Goal: Check status: Check status

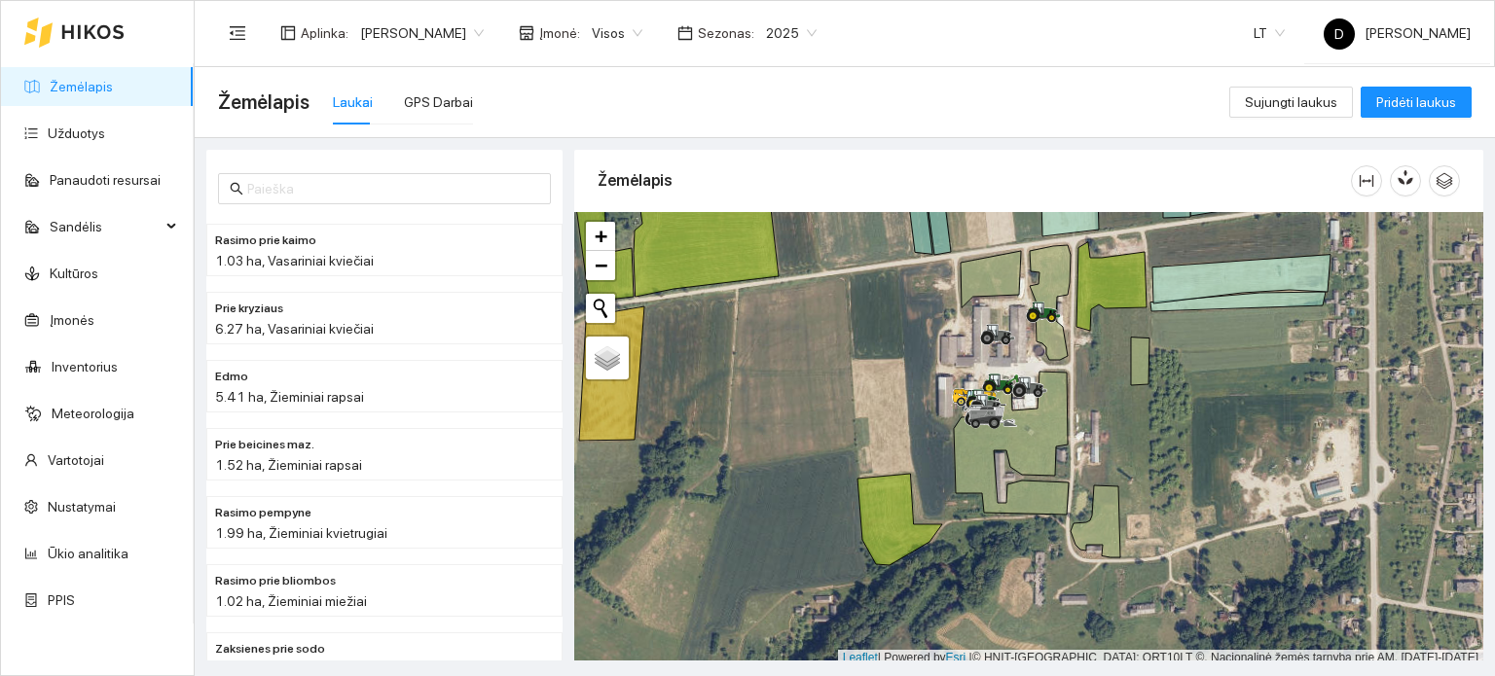
scroll to position [5, 0]
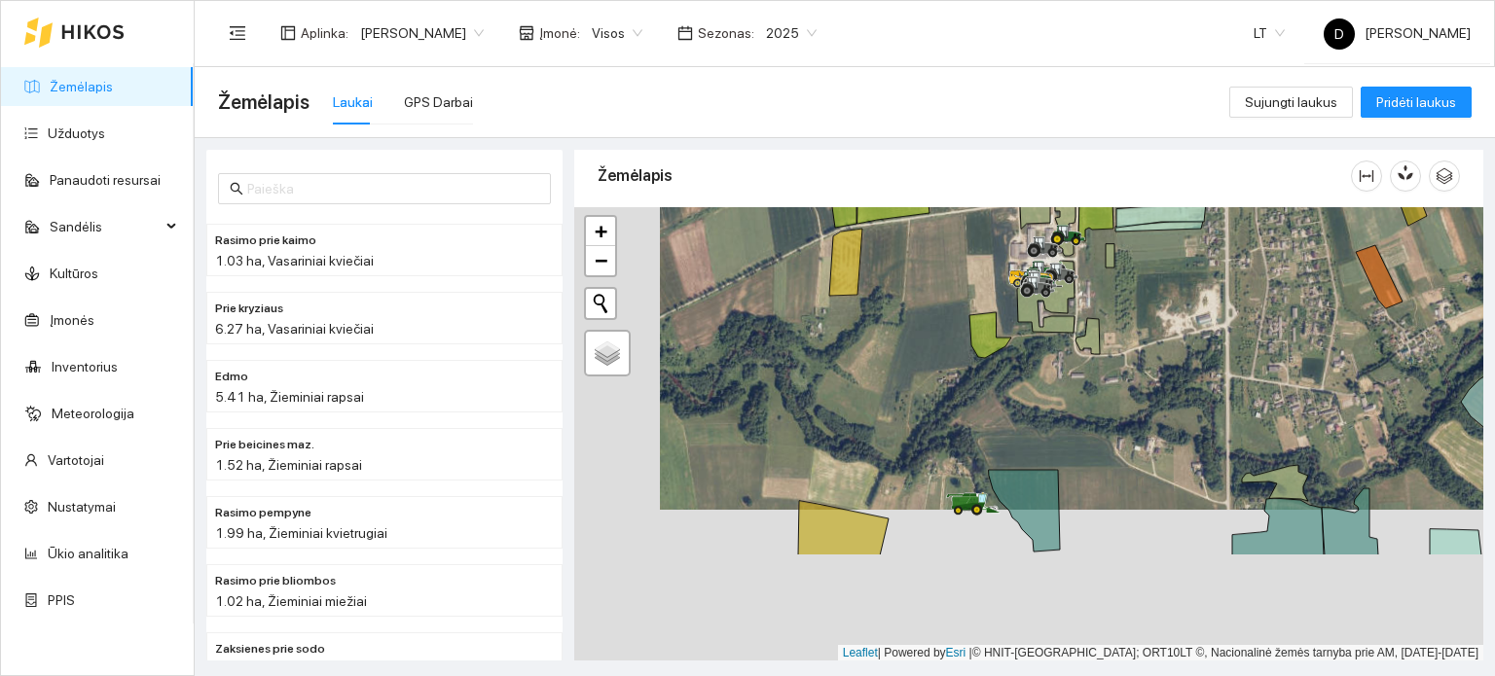
drag, startPoint x: 896, startPoint y: 517, endPoint x: 1012, endPoint y: 286, distance: 258.1
click at [1012, 286] on div at bounding box center [1028, 434] width 909 height 455
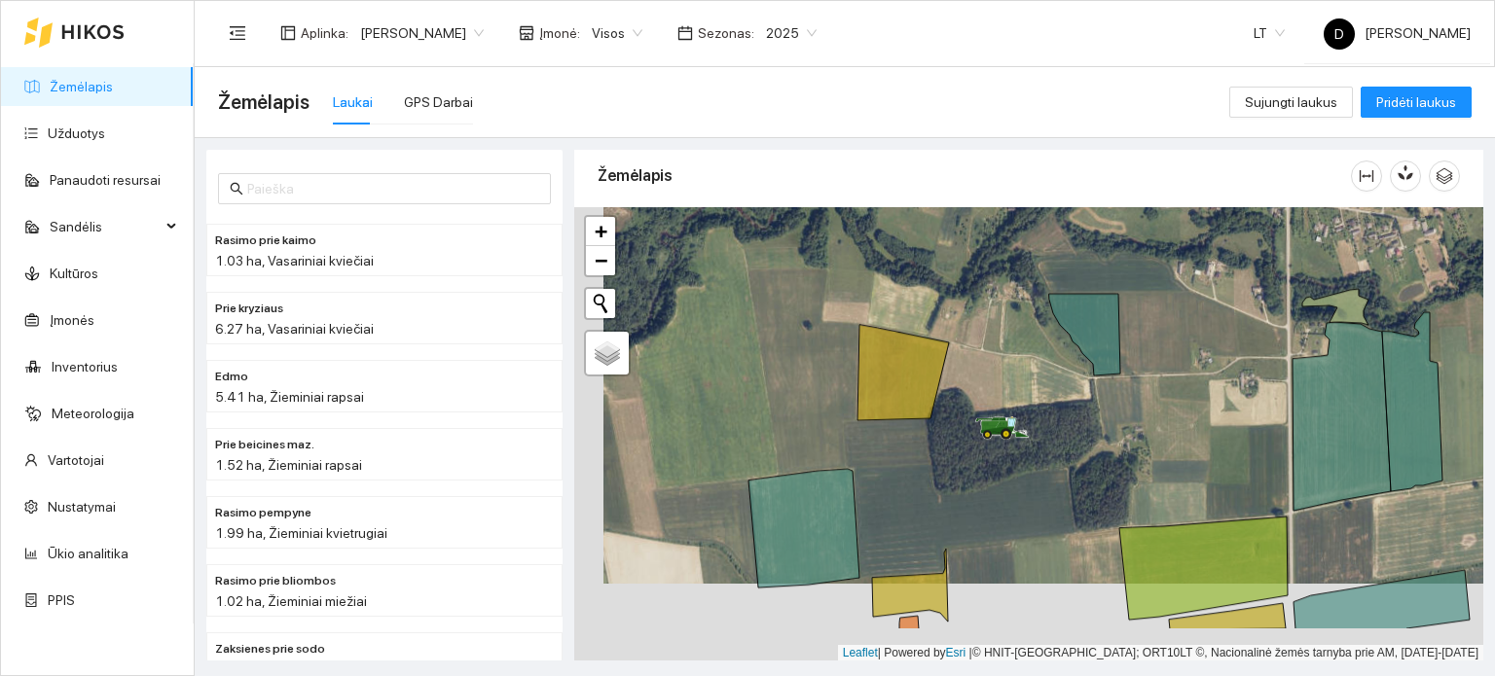
drag, startPoint x: 1010, startPoint y: 513, endPoint x: 1046, endPoint y: 390, distance: 127.8
click at [1046, 390] on div at bounding box center [1028, 434] width 909 height 455
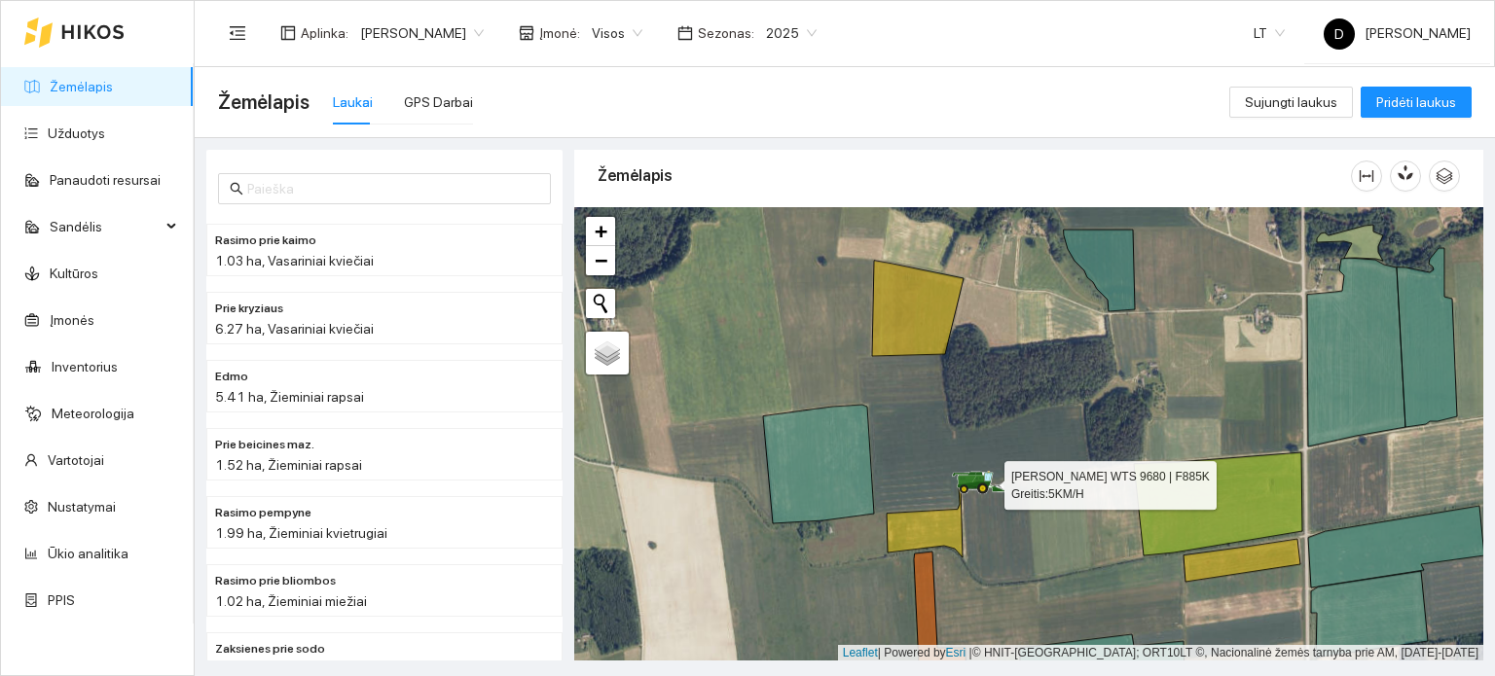
click at [980, 476] on icon at bounding box center [979, 482] width 55 height 23
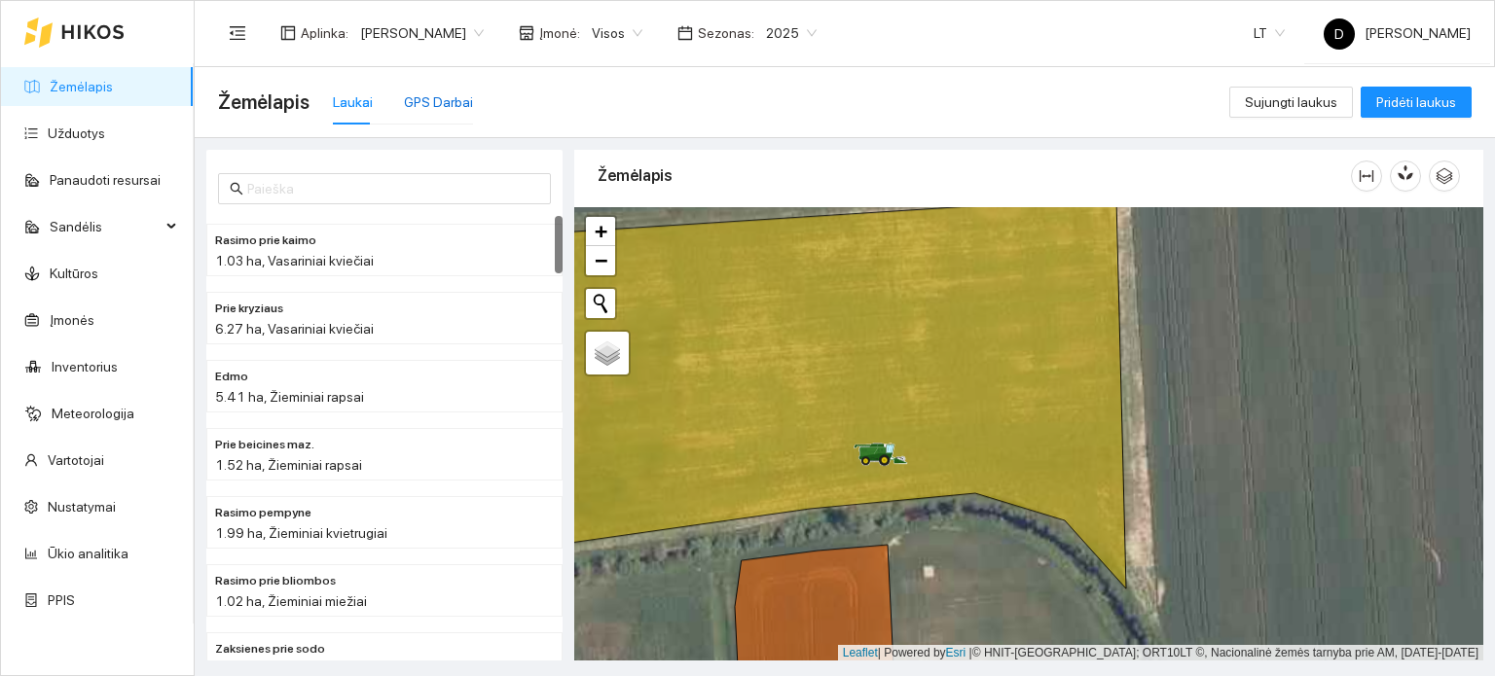
click at [432, 106] on div "GPS Darbai" at bounding box center [438, 101] width 69 height 21
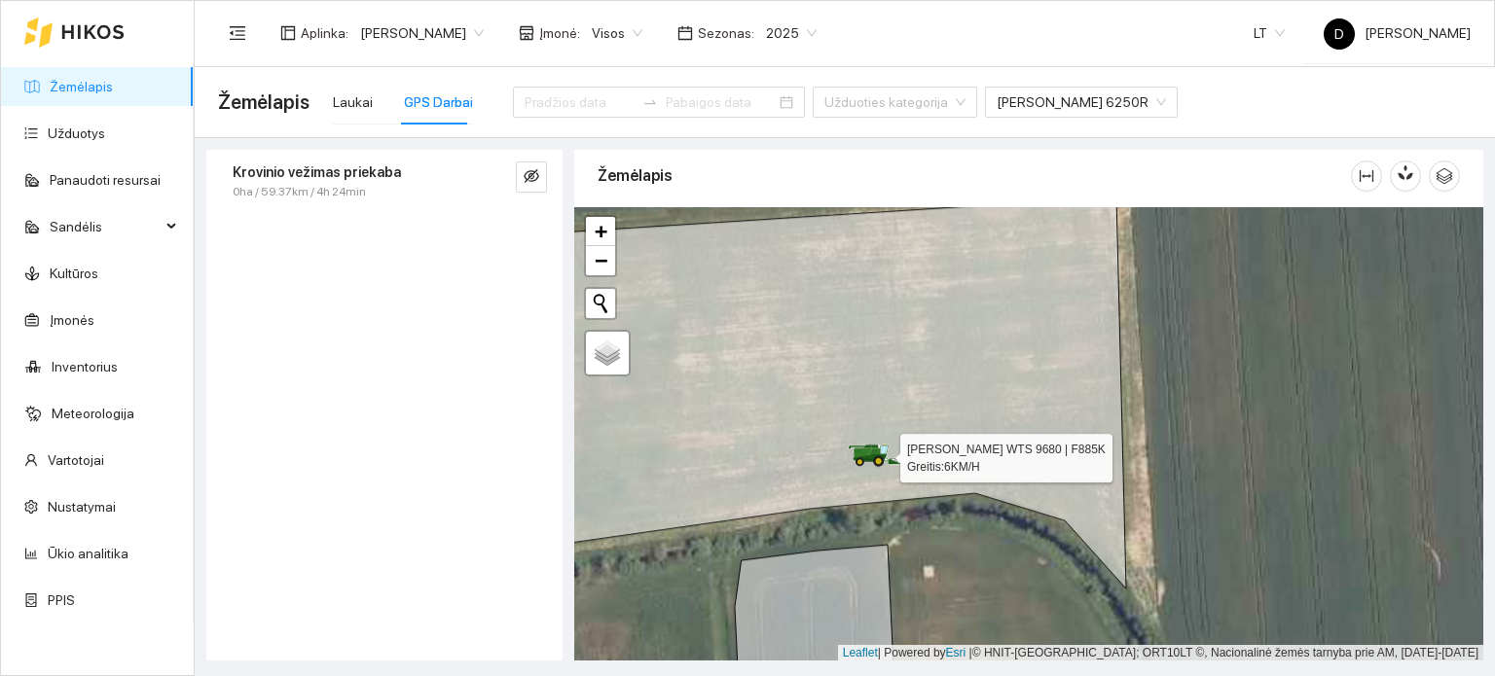
click at [876, 452] on icon at bounding box center [873, 454] width 14 height 11
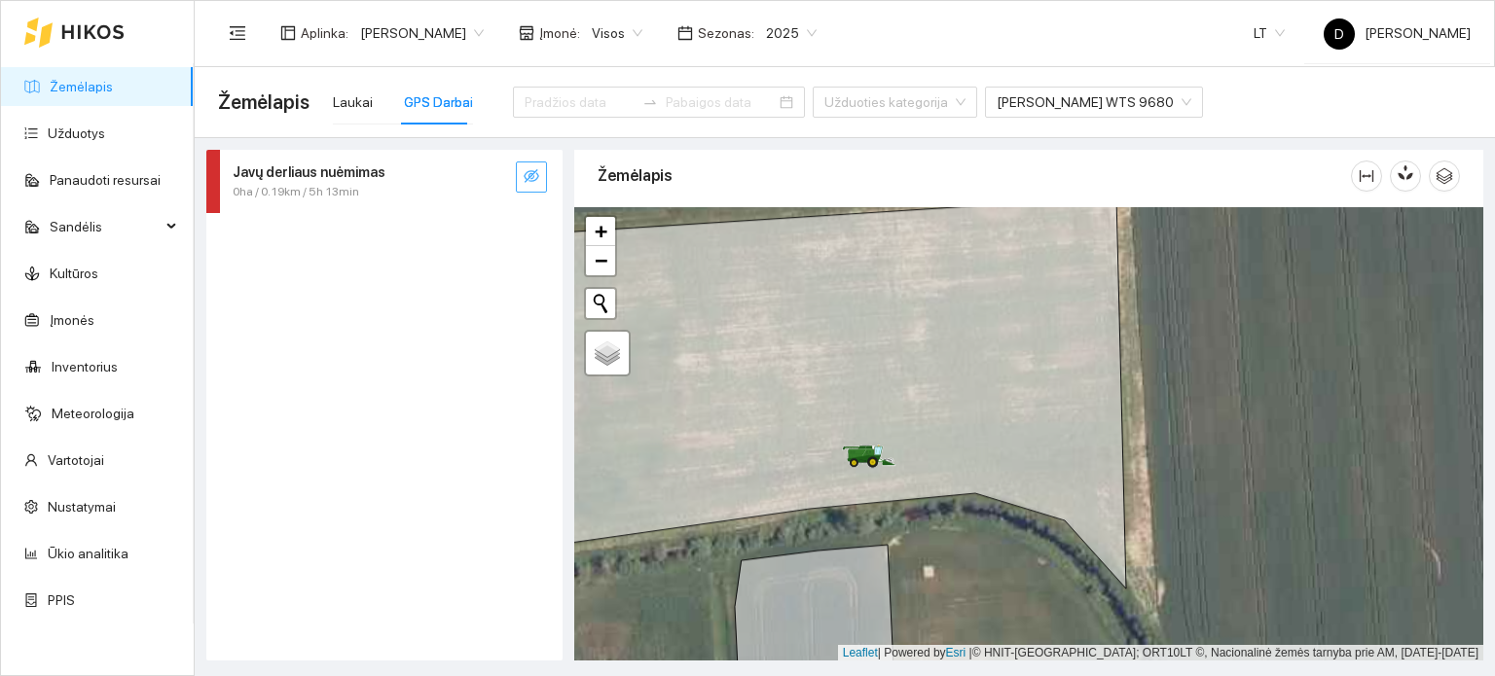
click at [527, 173] on icon "eye-invisible" at bounding box center [532, 176] width 16 height 16
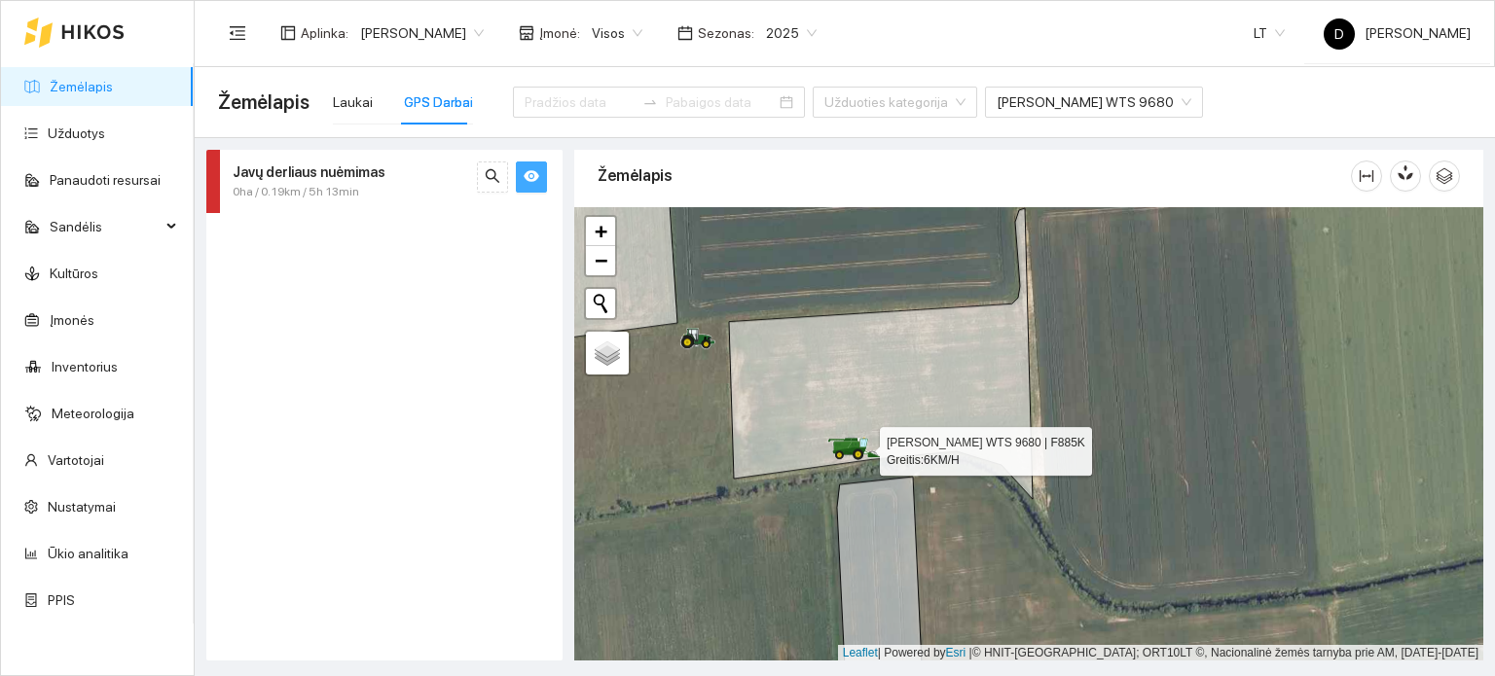
click at [864, 442] on icon at bounding box center [863, 443] width 5 height 8
click at [845, 454] on icon at bounding box center [830, 452] width 55 height 23
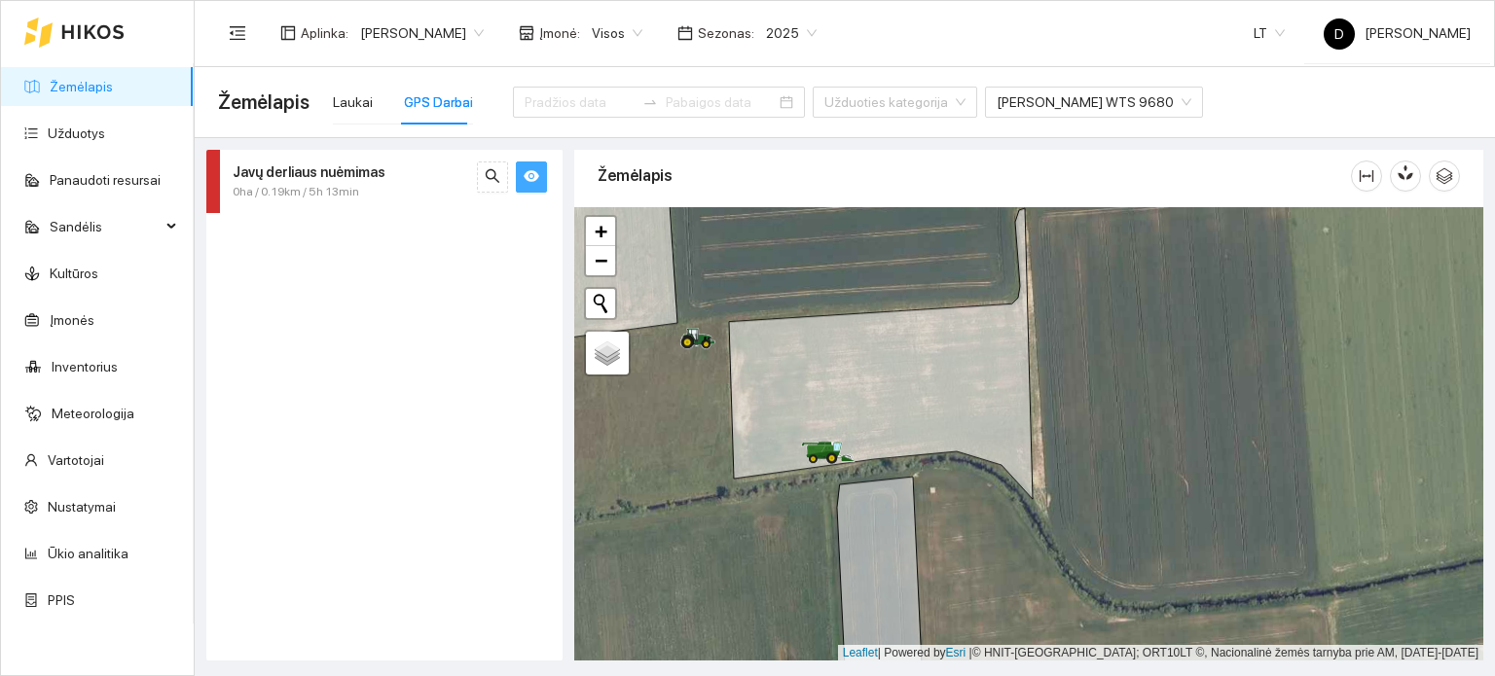
click at [531, 183] on icon "eye" at bounding box center [532, 176] width 16 height 16
click at [531, 183] on icon "eye-invisible" at bounding box center [532, 176] width 16 height 16
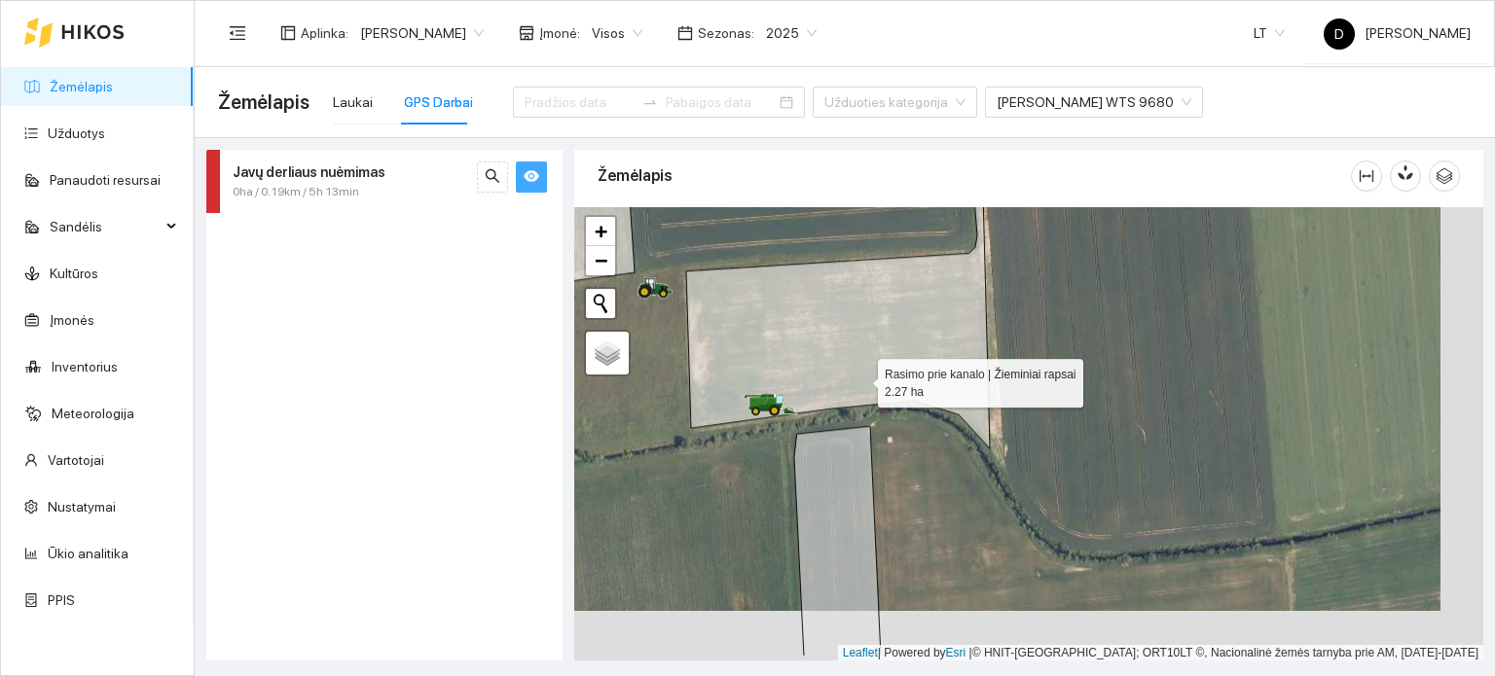
drag, startPoint x: 907, startPoint y: 432, endPoint x: 855, endPoint y: 369, distance: 81.6
click at [857, 373] on icon at bounding box center [838, 303] width 304 height 291
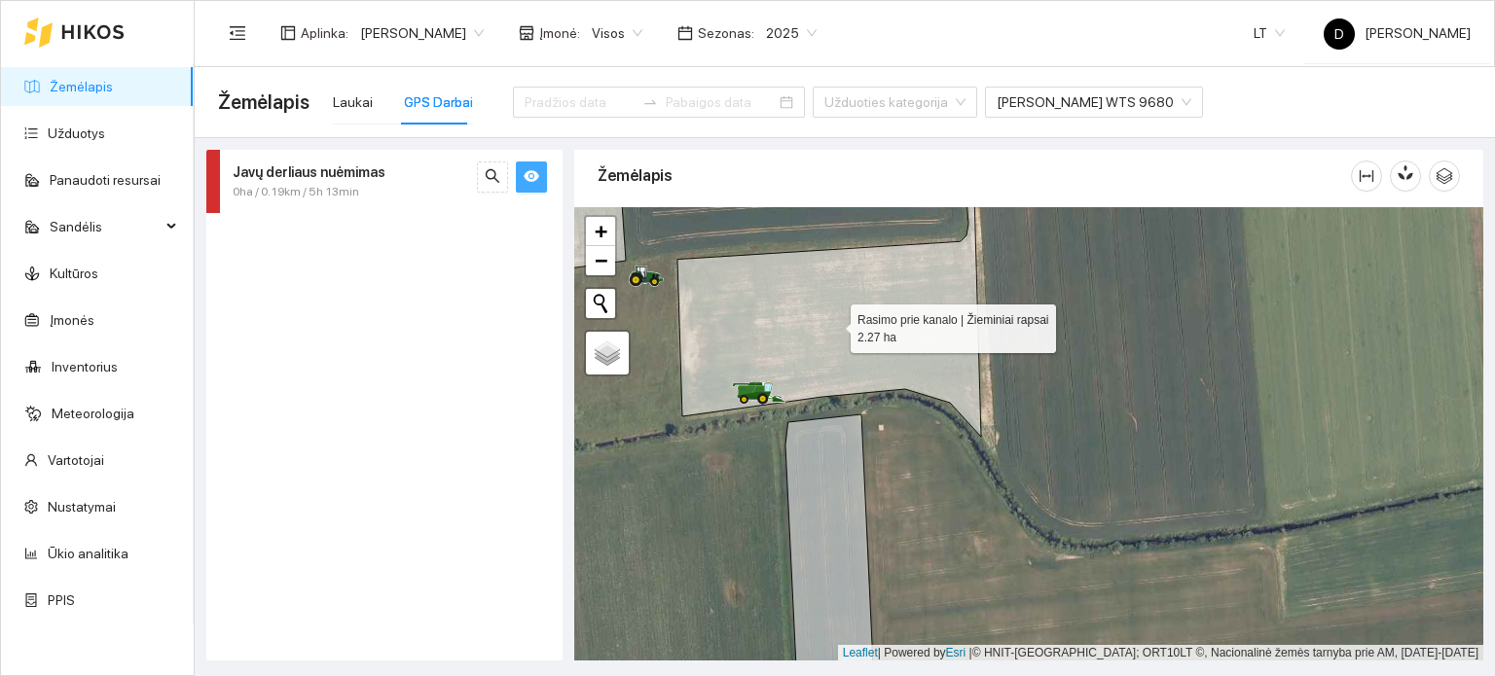
click at [890, 362] on icon at bounding box center [829, 299] width 304 height 276
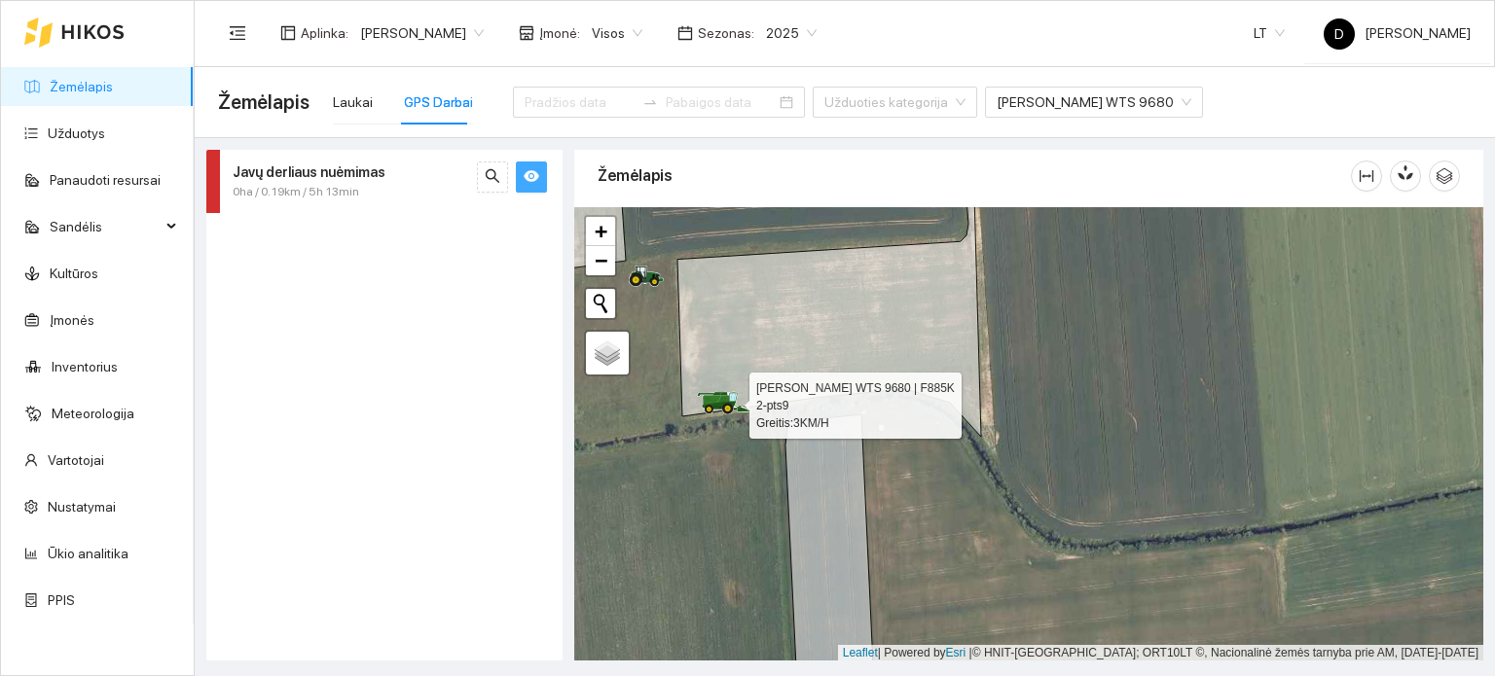
click at [719, 397] on icon at bounding box center [713, 400] width 18 height 11
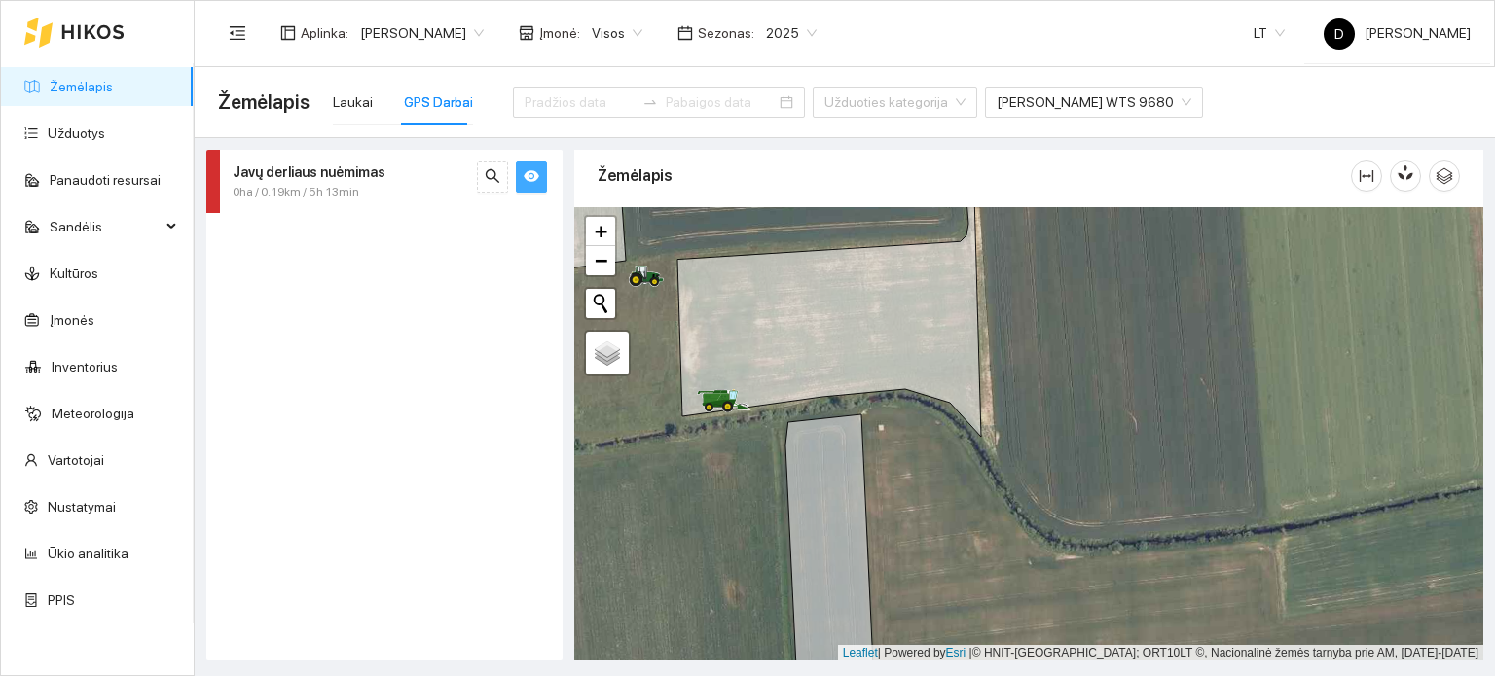
click at [525, 182] on icon "eye" at bounding box center [532, 176] width 16 height 16
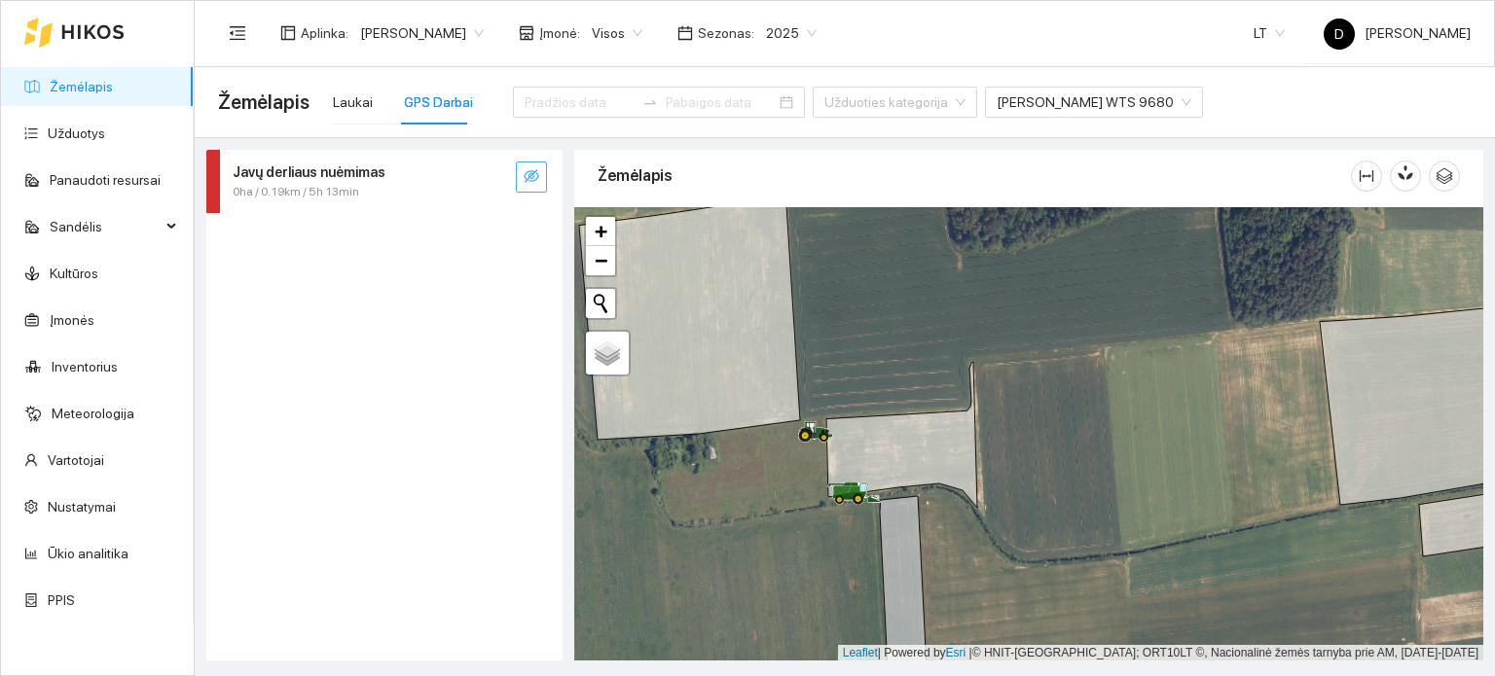
click at [77, 30] on icon at bounding box center [92, 32] width 63 height 16
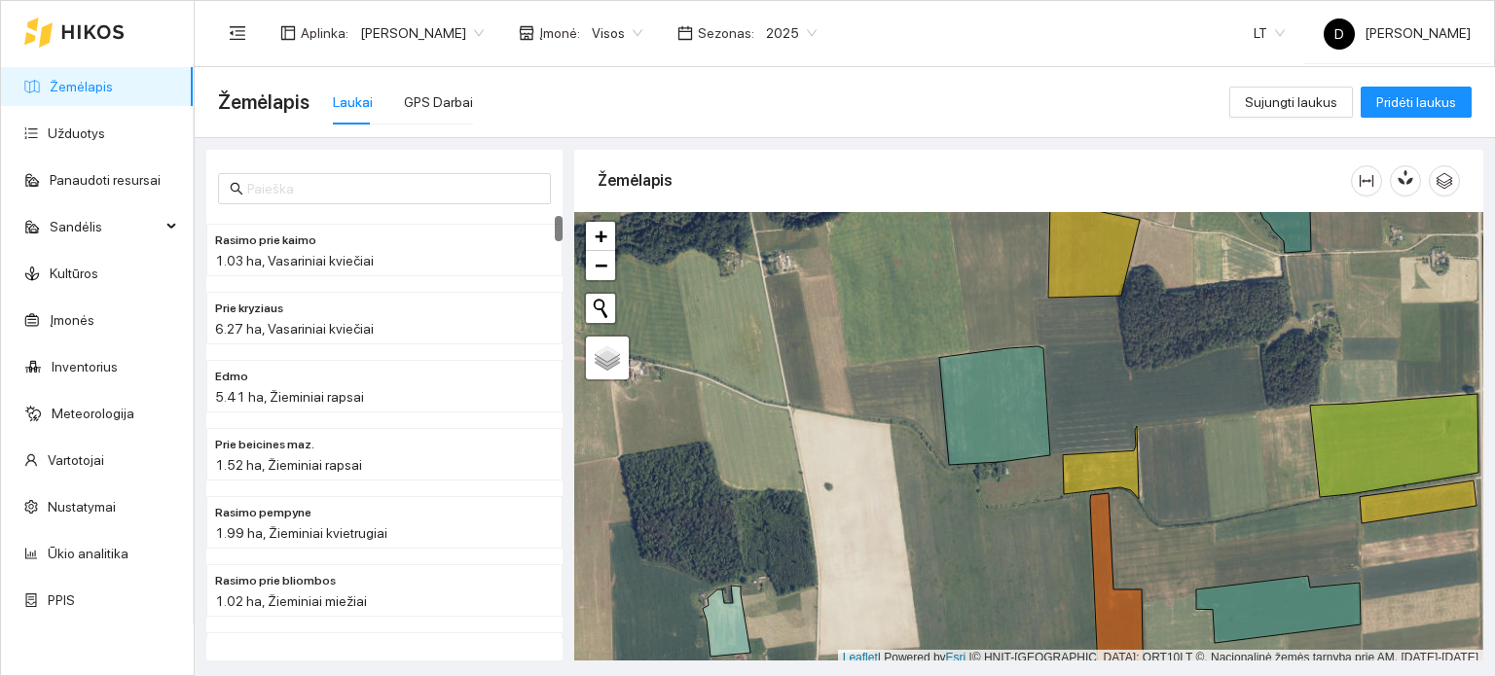
scroll to position [5, 0]
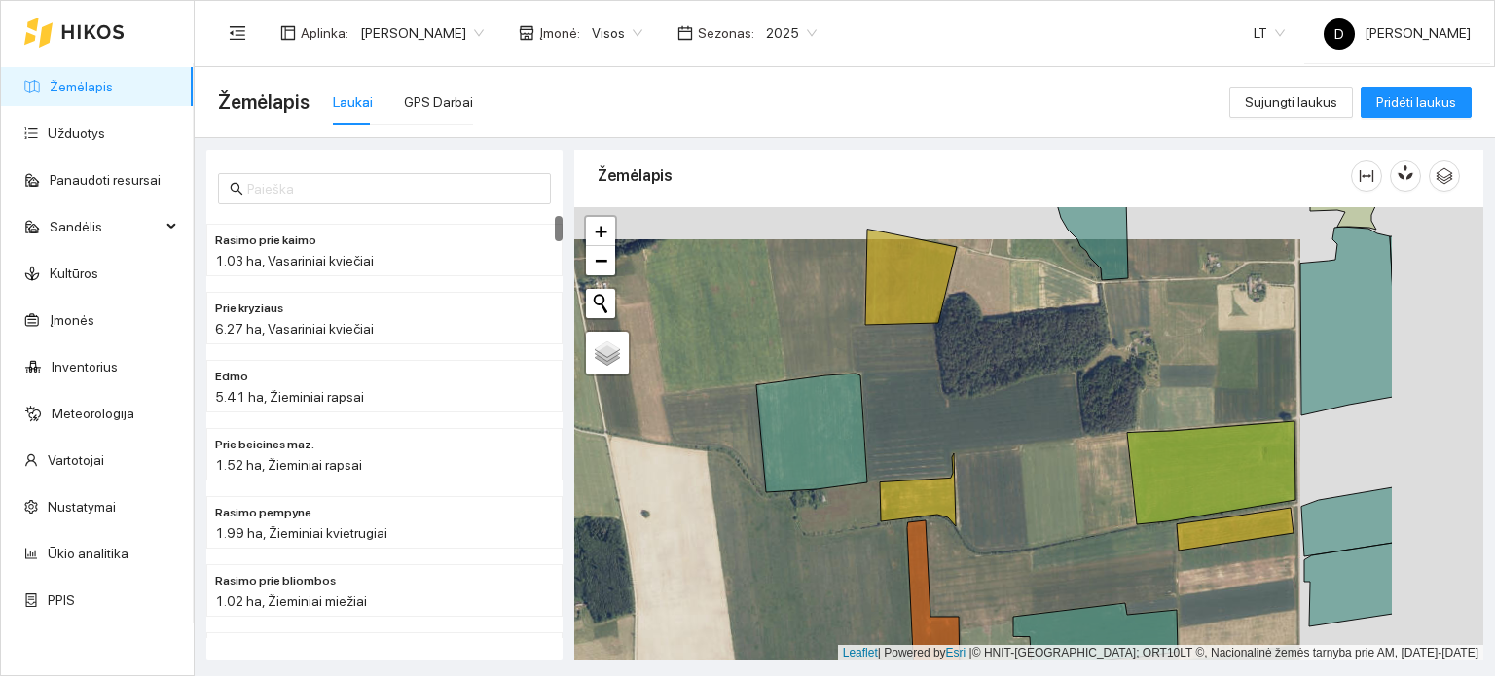
drag, startPoint x: 1165, startPoint y: 478, endPoint x: 890, endPoint y: 493, distance: 275.9
click at [890, 493] on div at bounding box center [1028, 434] width 909 height 455
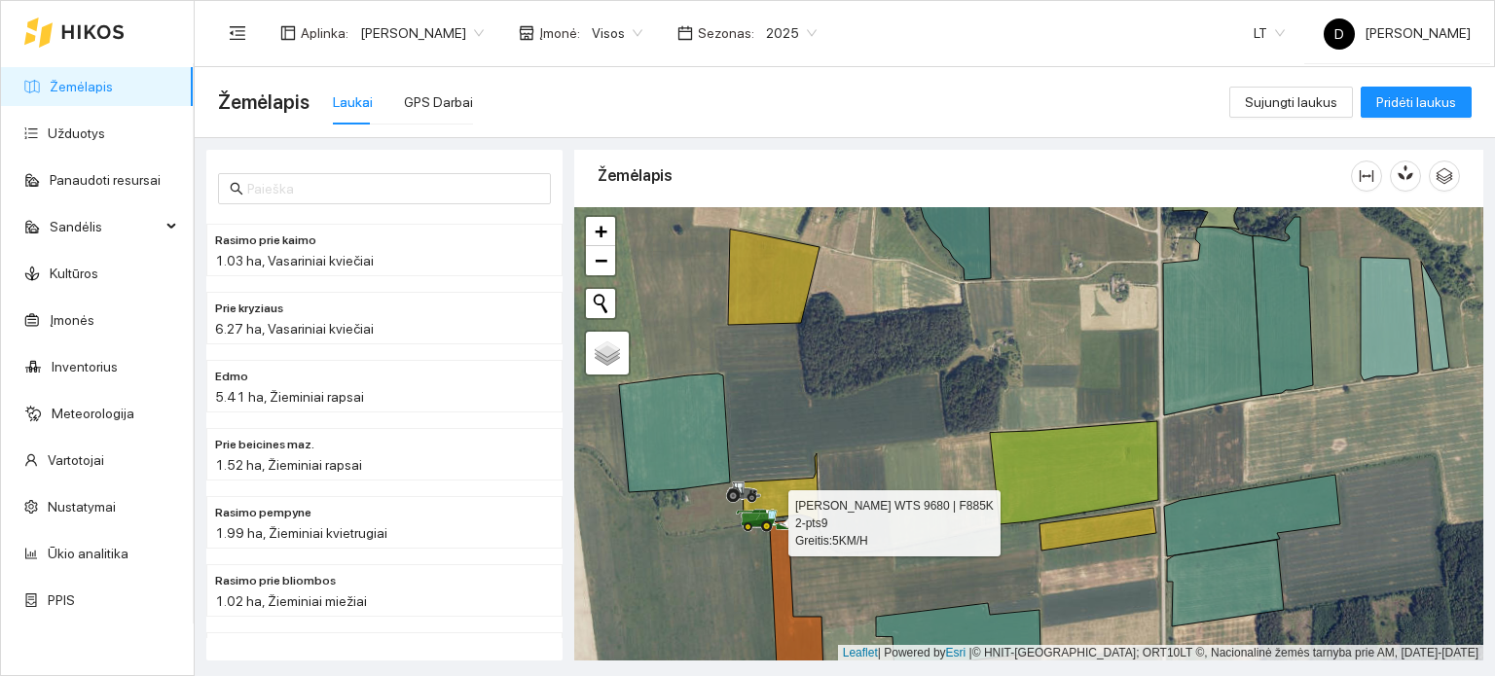
click at [769, 517] on icon at bounding box center [770, 515] width 2 height 8
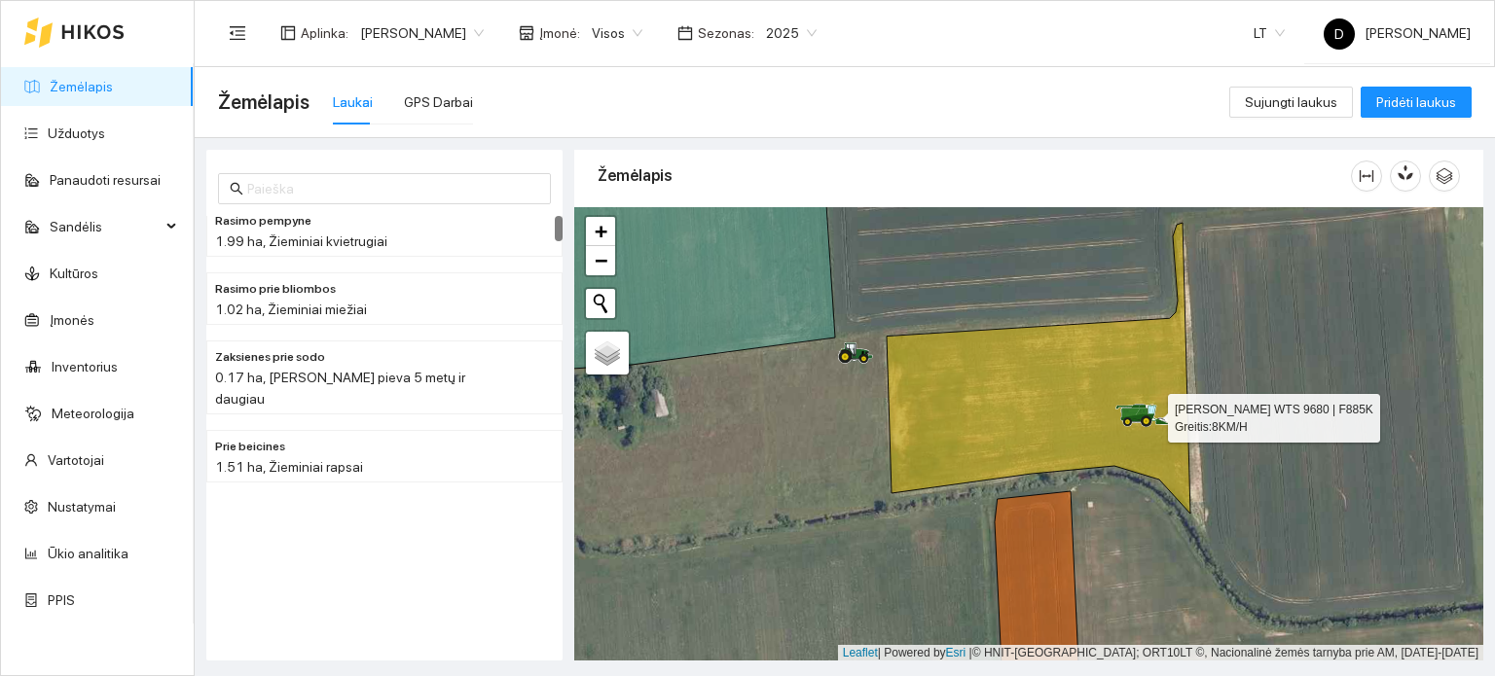
scroll to position [0, 0]
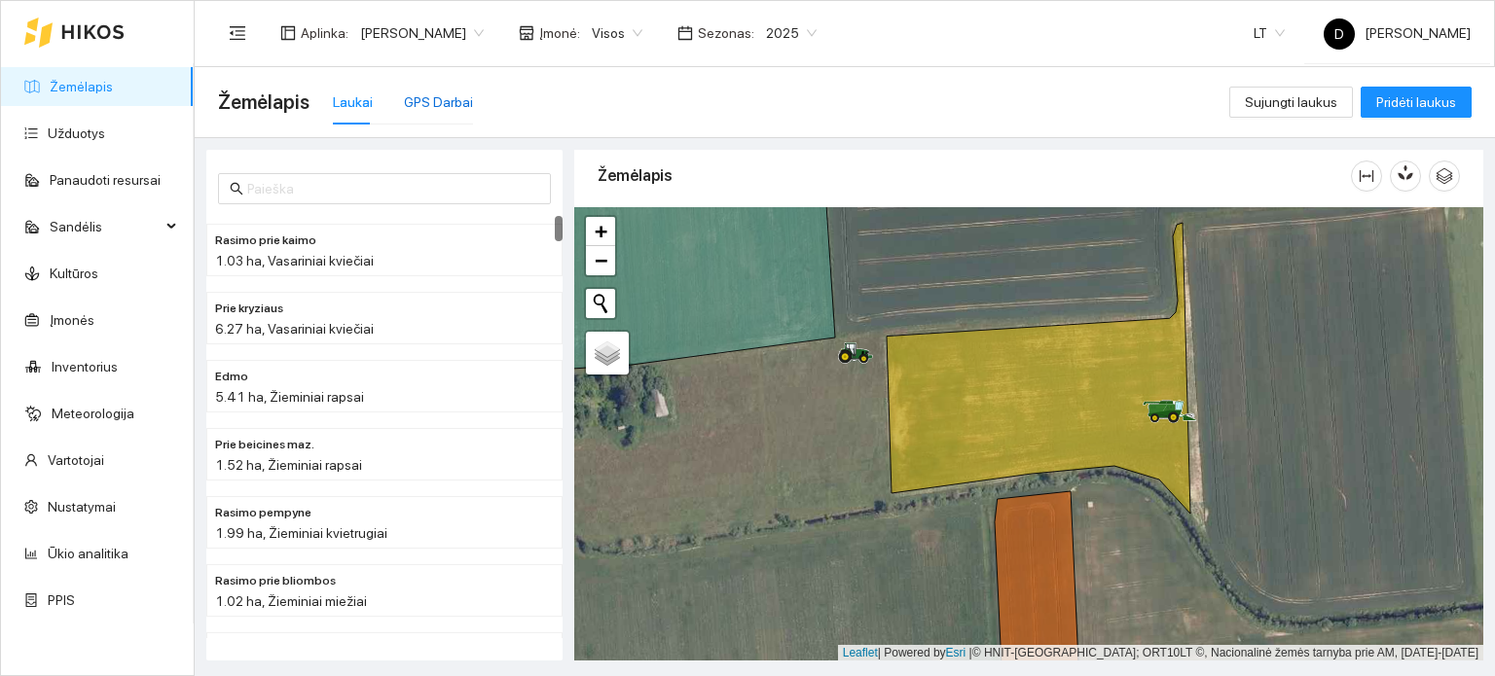
click at [415, 98] on div "GPS Darbai" at bounding box center [438, 101] width 69 height 21
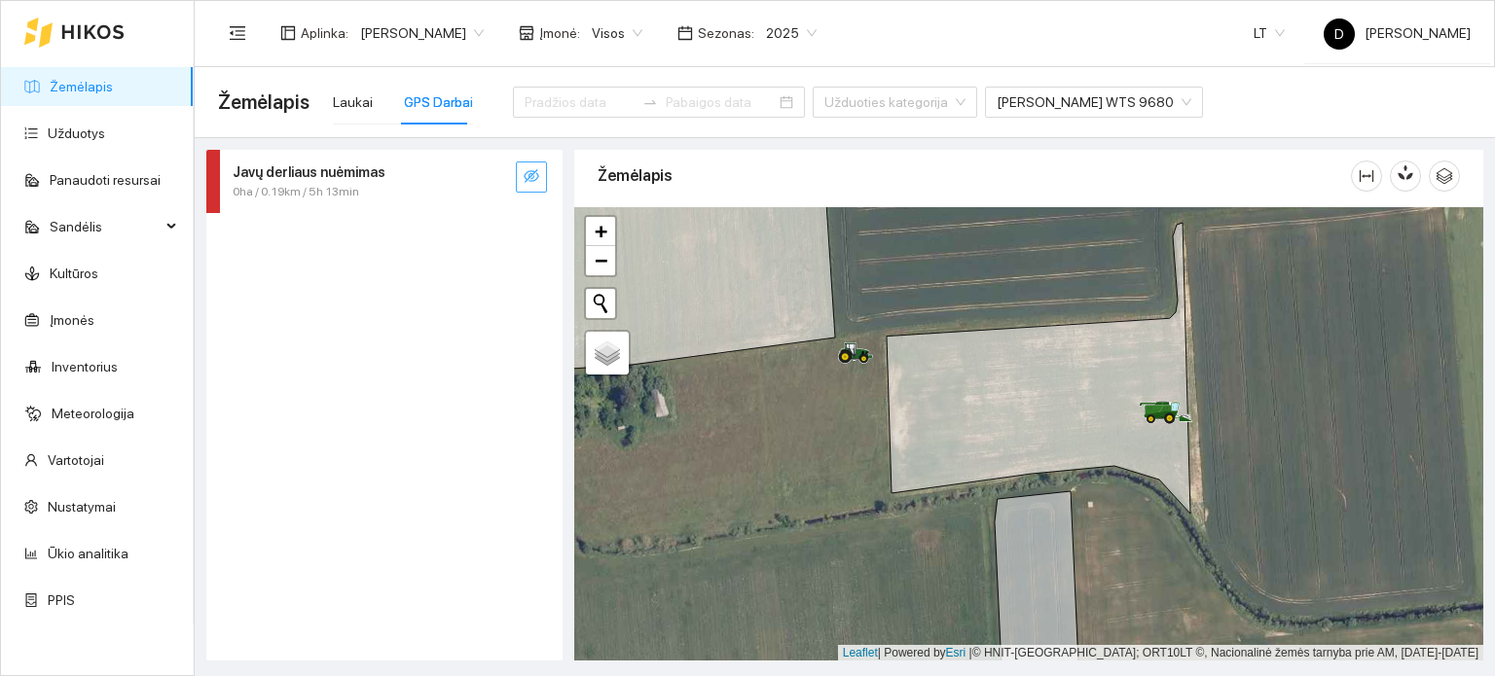
click at [538, 168] on icon "eye-invisible" at bounding box center [532, 176] width 16 height 16
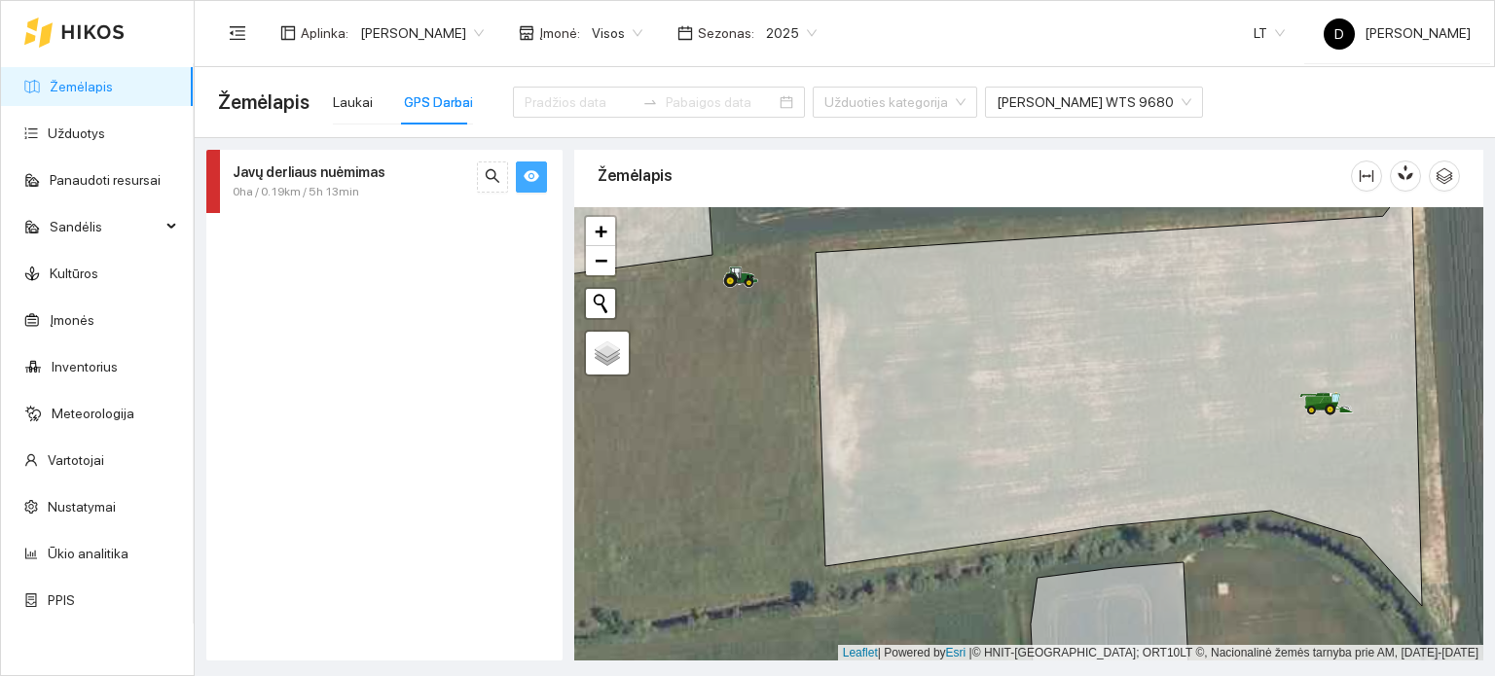
click at [269, 181] on span "Javų derliaus nuėmimas" at bounding box center [309, 172] width 153 height 21
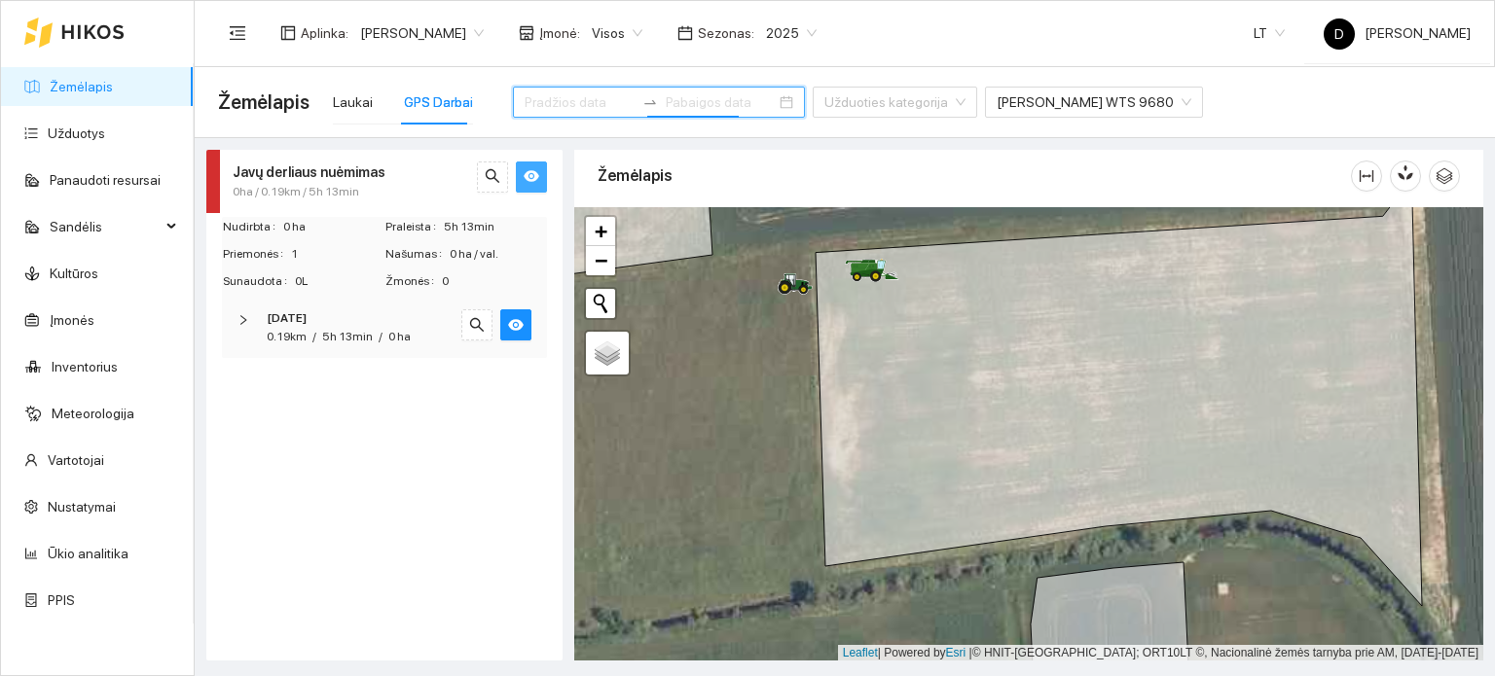
click at [687, 100] on input at bounding box center [721, 101] width 110 height 21
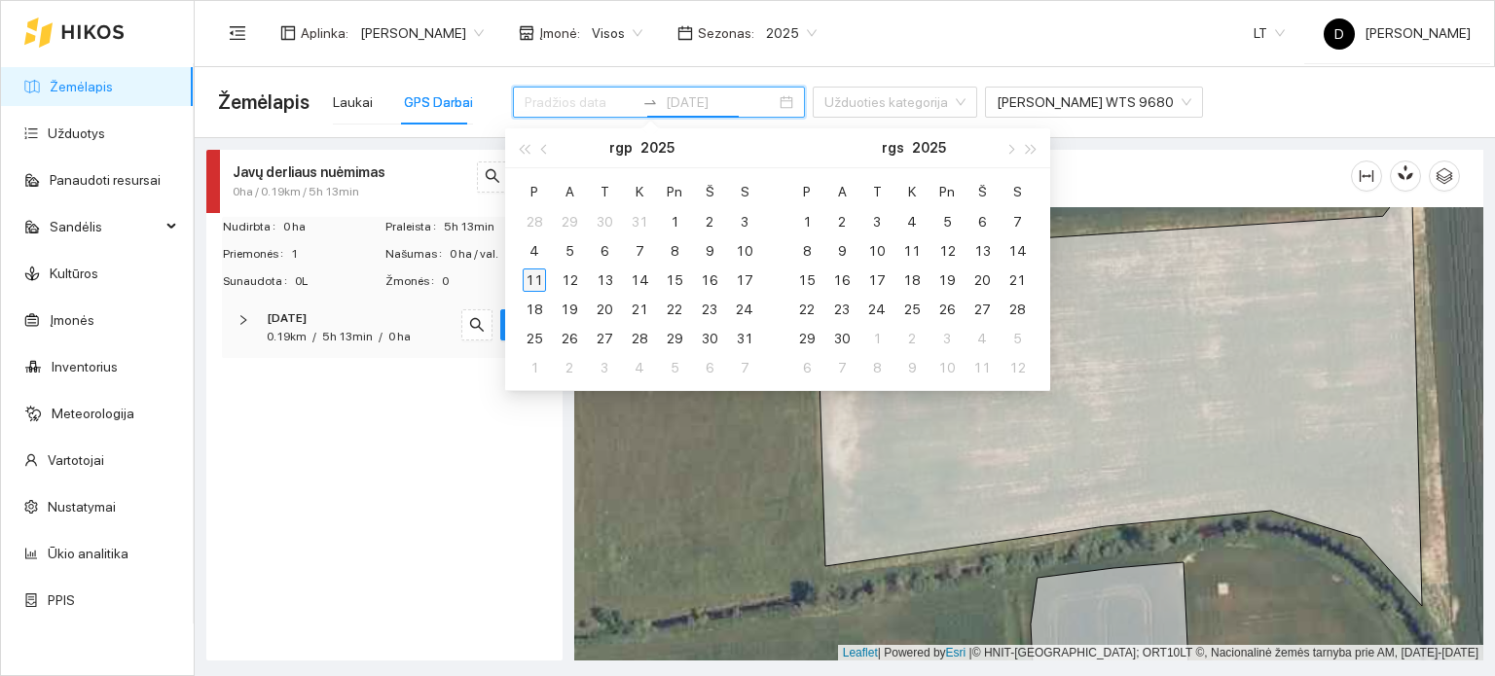
type input "[DATE]"
click at [532, 286] on div "11" at bounding box center [534, 280] width 23 height 23
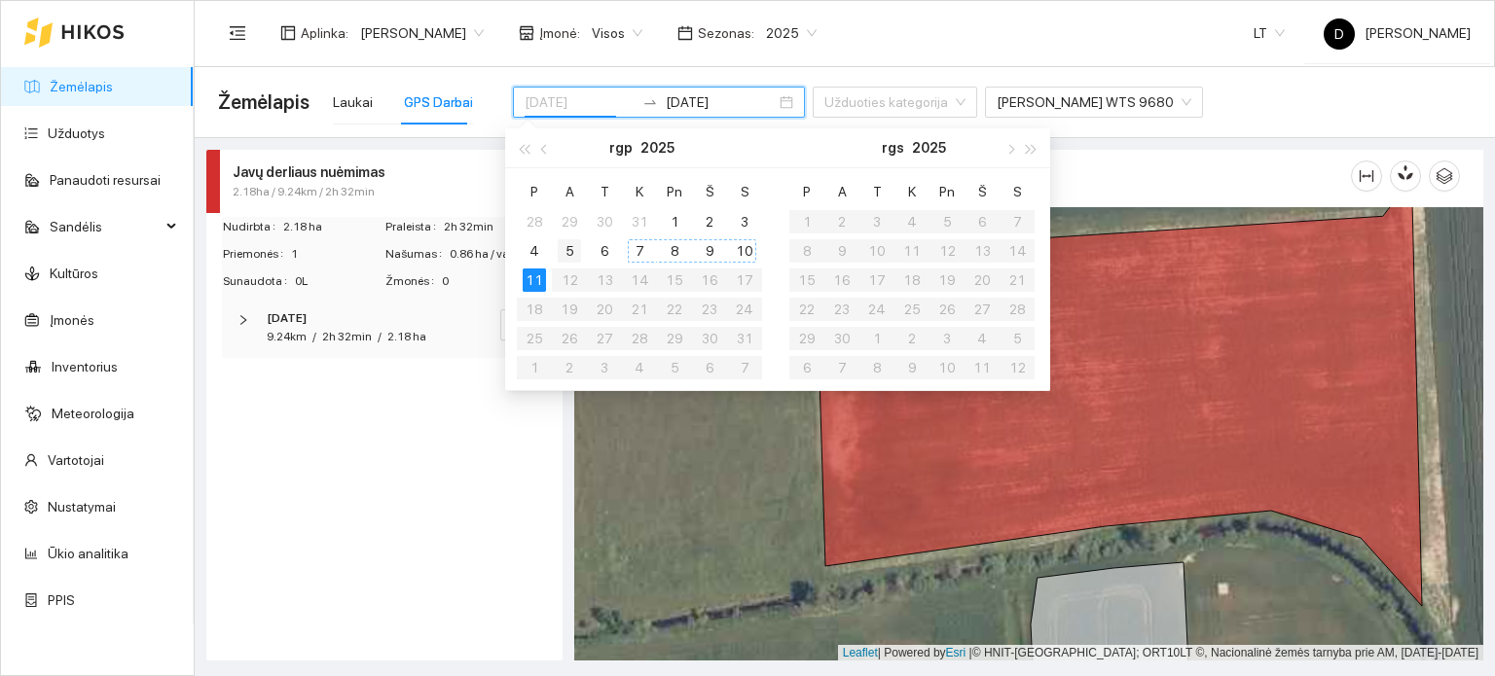
type input "[DATE]"
click at [533, 281] on div "11" at bounding box center [534, 280] width 23 height 23
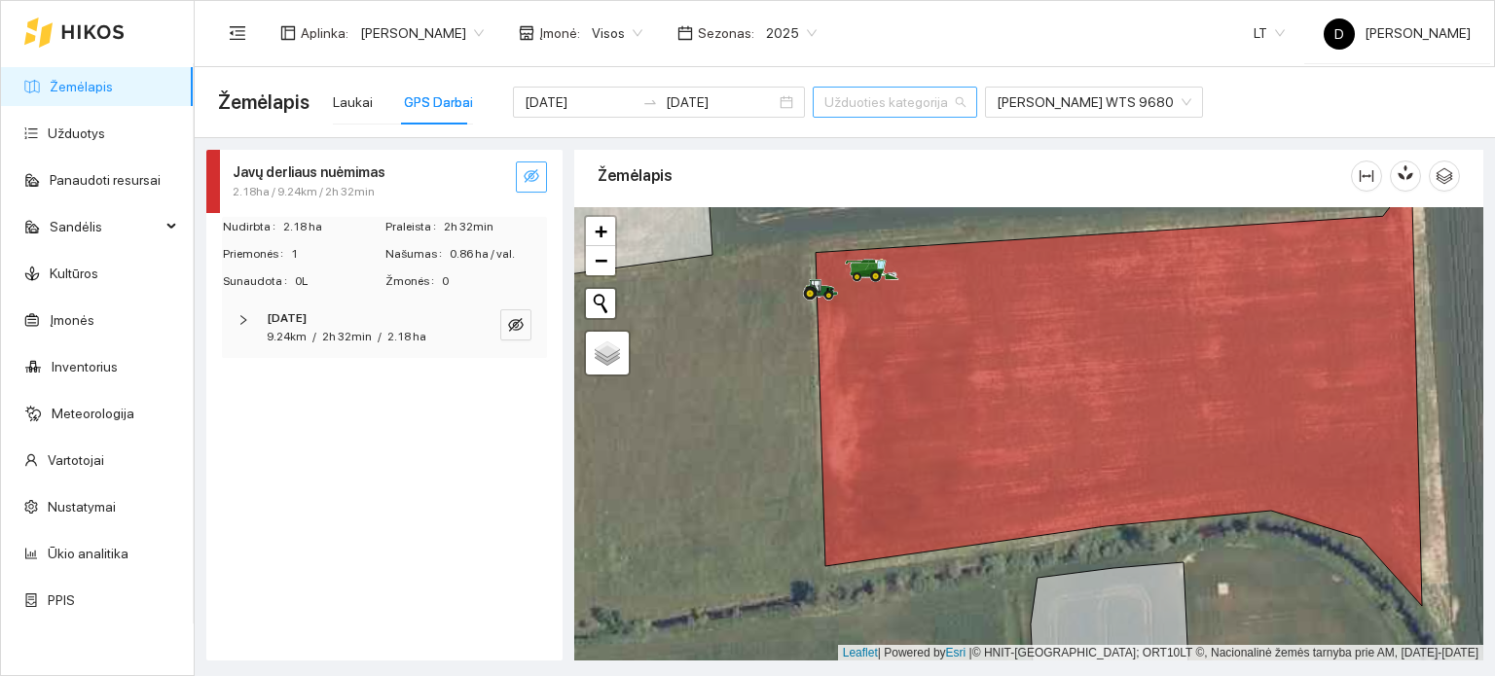
click at [864, 102] on input "search" at bounding box center [887, 102] width 127 height 29
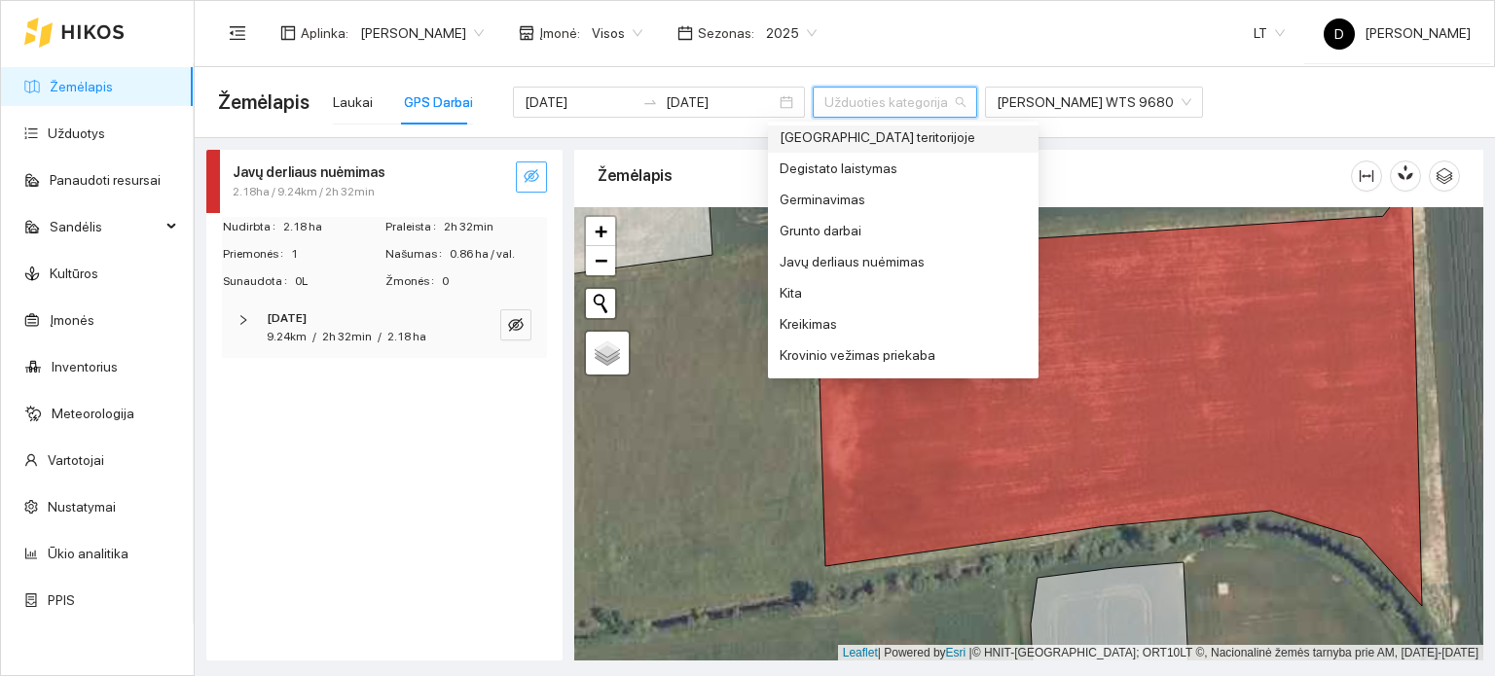
scroll to position [292, 0]
click at [883, 248] on div "Javų derliaus nuėmimas" at bounding box center [903, 253] width 247 height 21
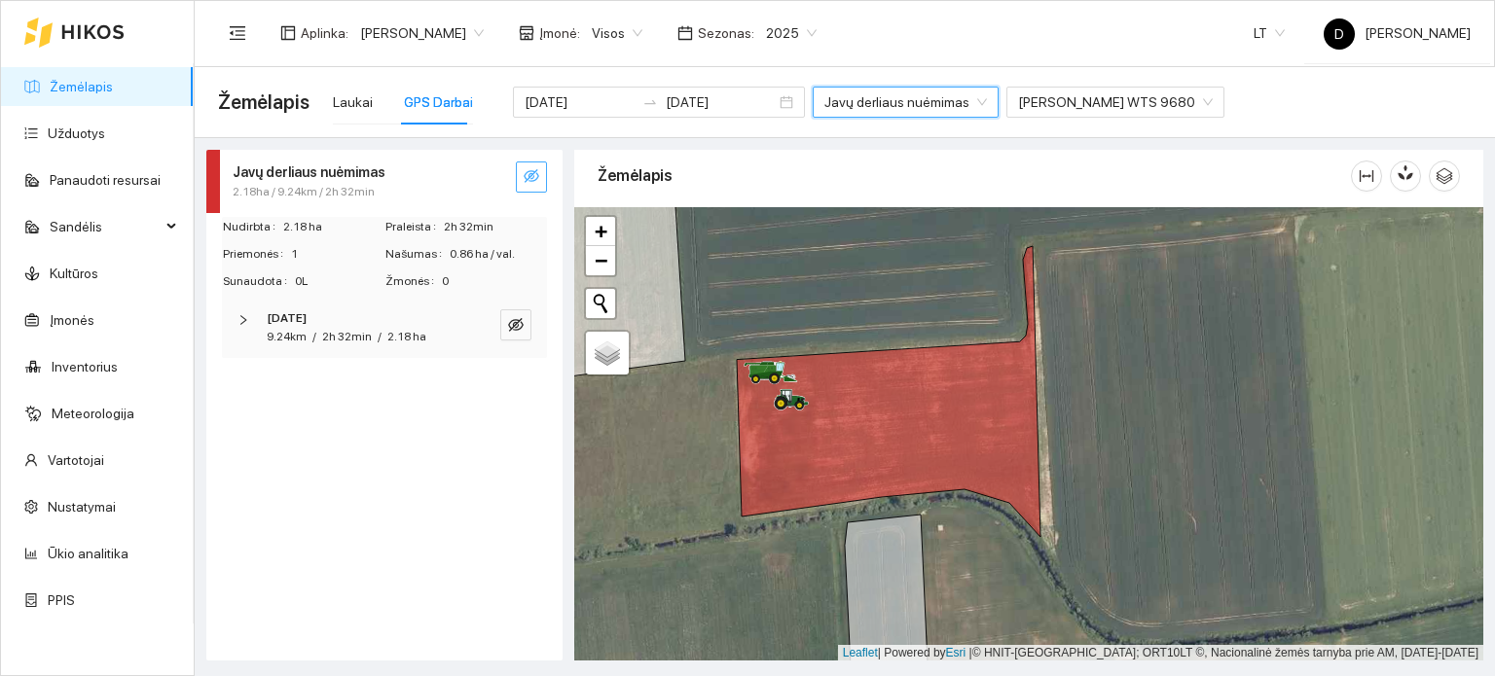
click at [213, 176] on div at bounding box center [213, 181] width 14 height 63
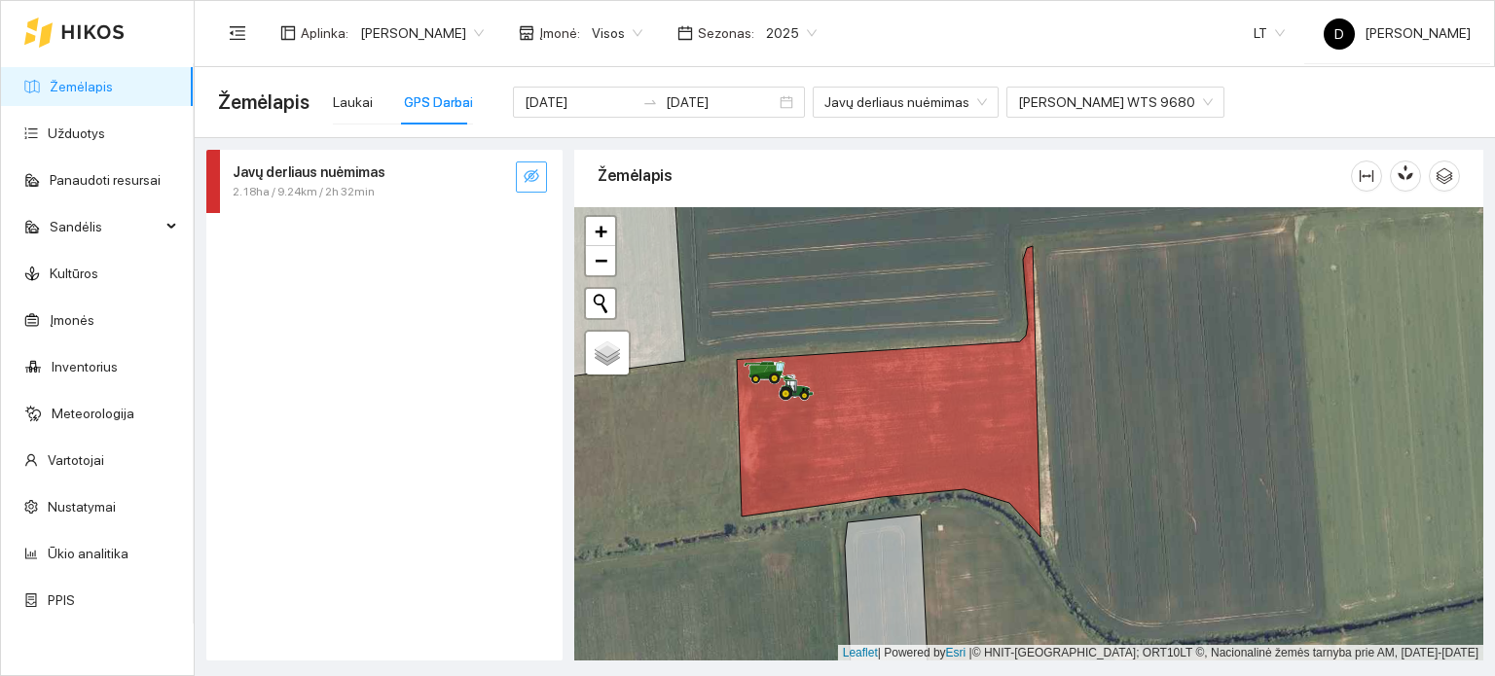
click at [546, 181] on div "Javų derliaus nuėmimas 2.18ha / 9.24km / 2h 32min" at bounding box center [384, 181] width 356 height 63
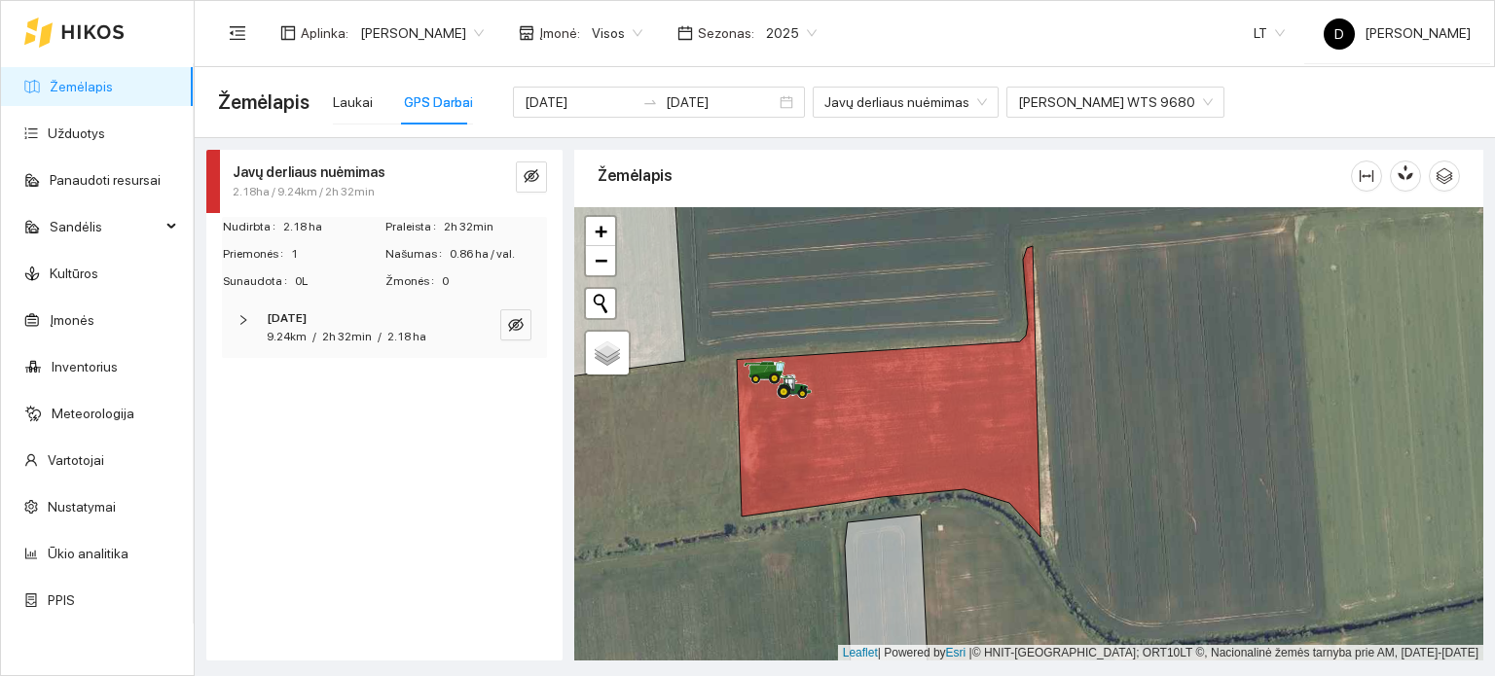
click at [237, 322] on icon "right" at bounding box center [243, 320] width 12 height 12
click at [522, 388] on button "button" at bounding box center [515, 385] width 23 height 23
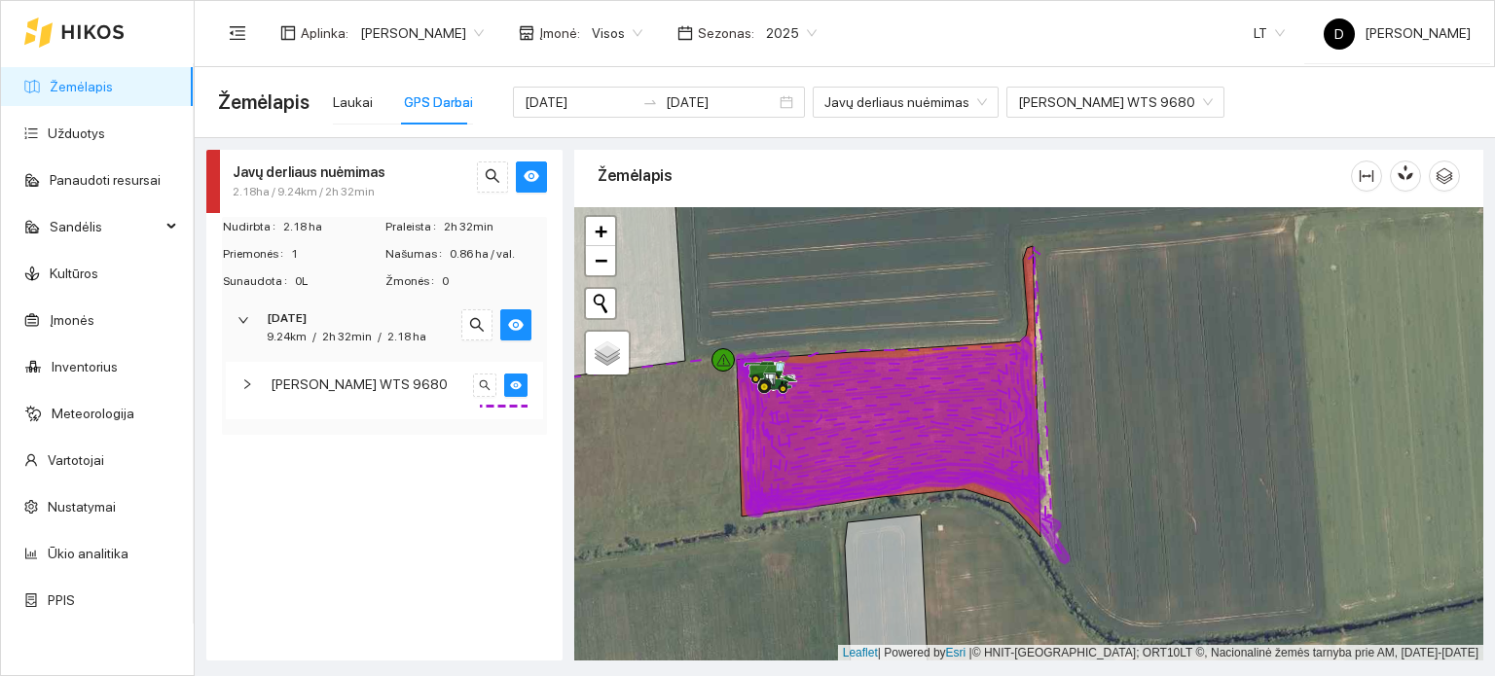
click at [461, 388] on div "[PERSON_NAME] WTS 9680" at bounding box center [369, 384] width 196 height 21
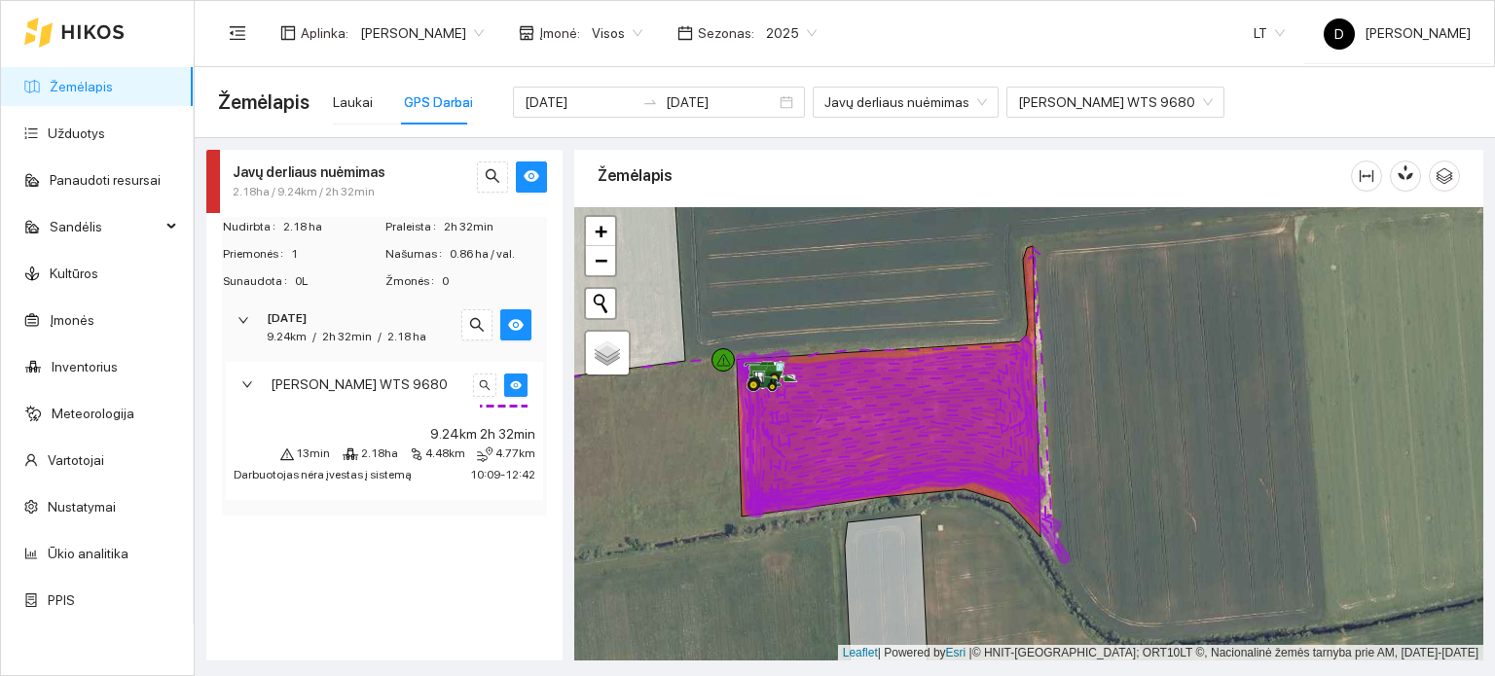
click at [324, 469] on span "Darbuotojas nėra įvestas į sistemą" at bounding box center [323, 475] width 178 height 14
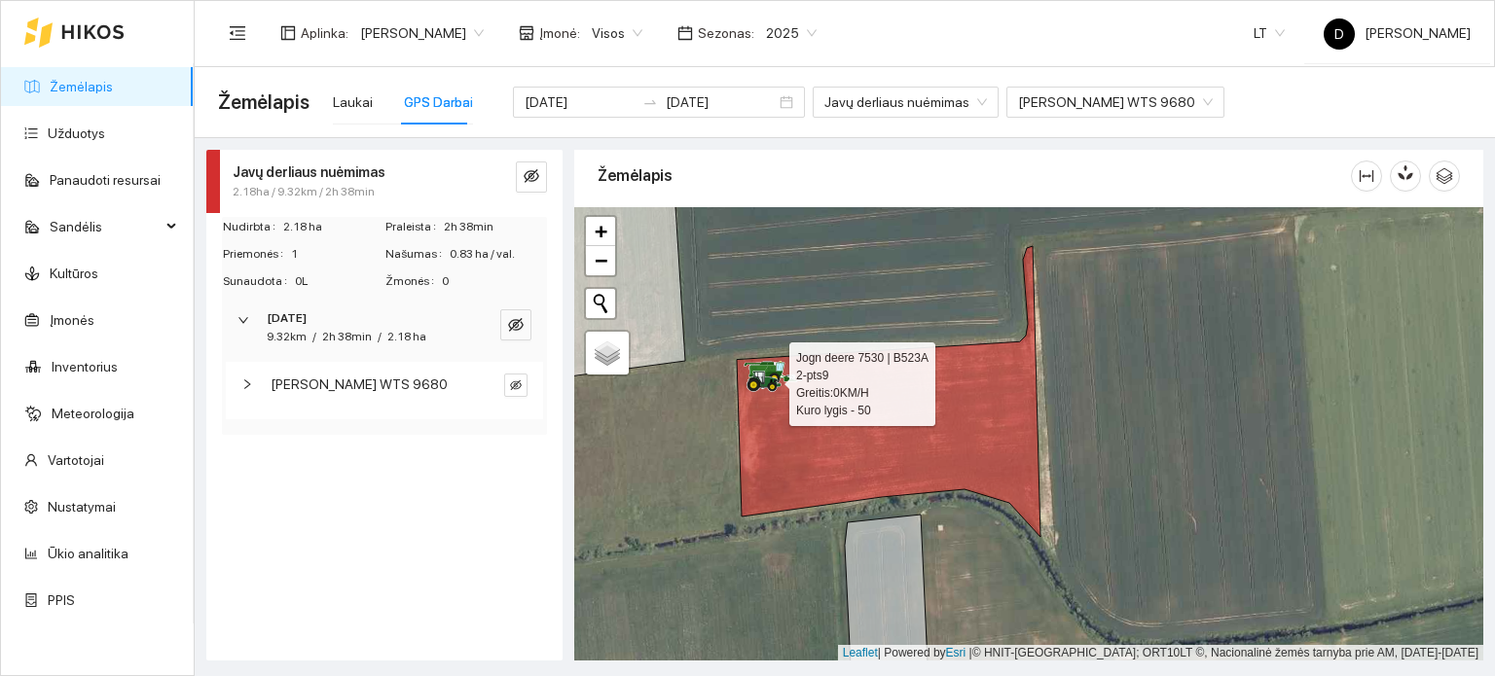
click at [762, 378] on icon at bounding box center [760, 378] width 10 height 12
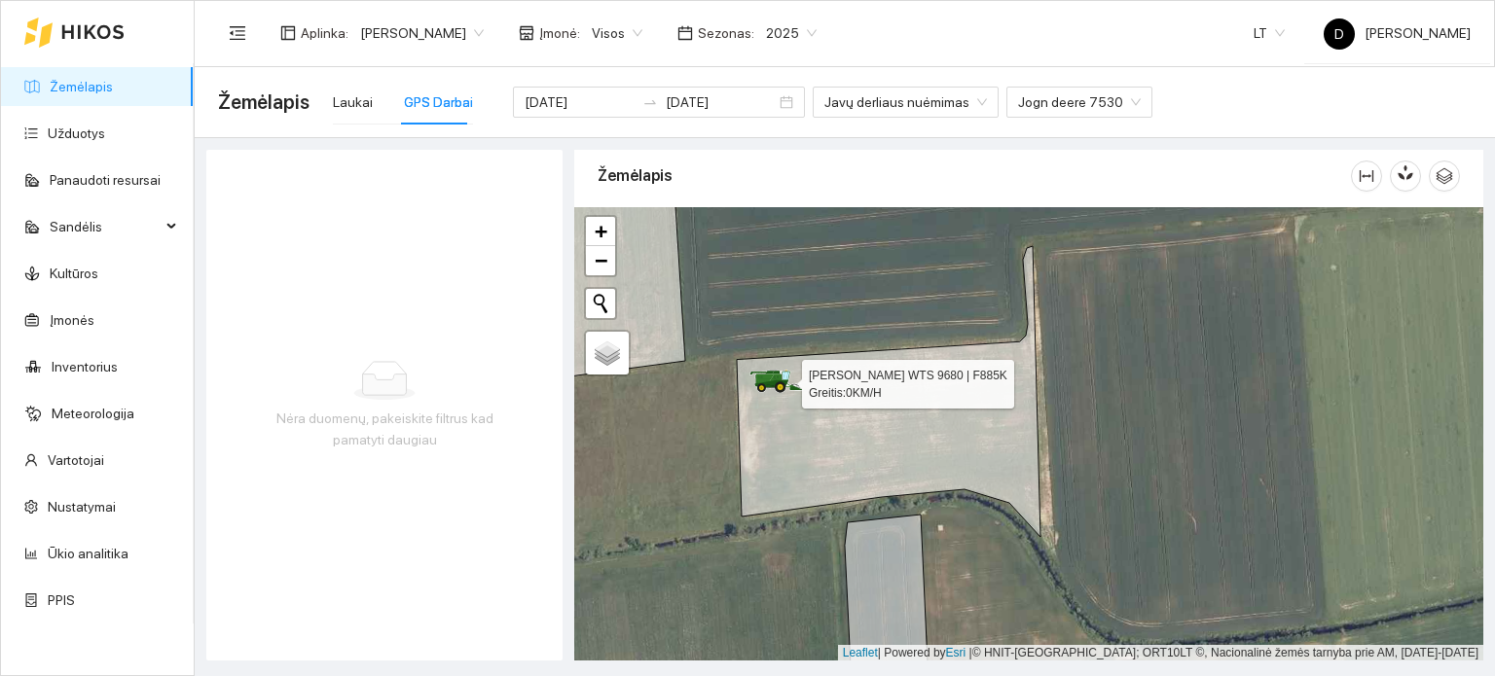
click at [773, 381] on icon at bounding box center [772, 385] width 34 height 8
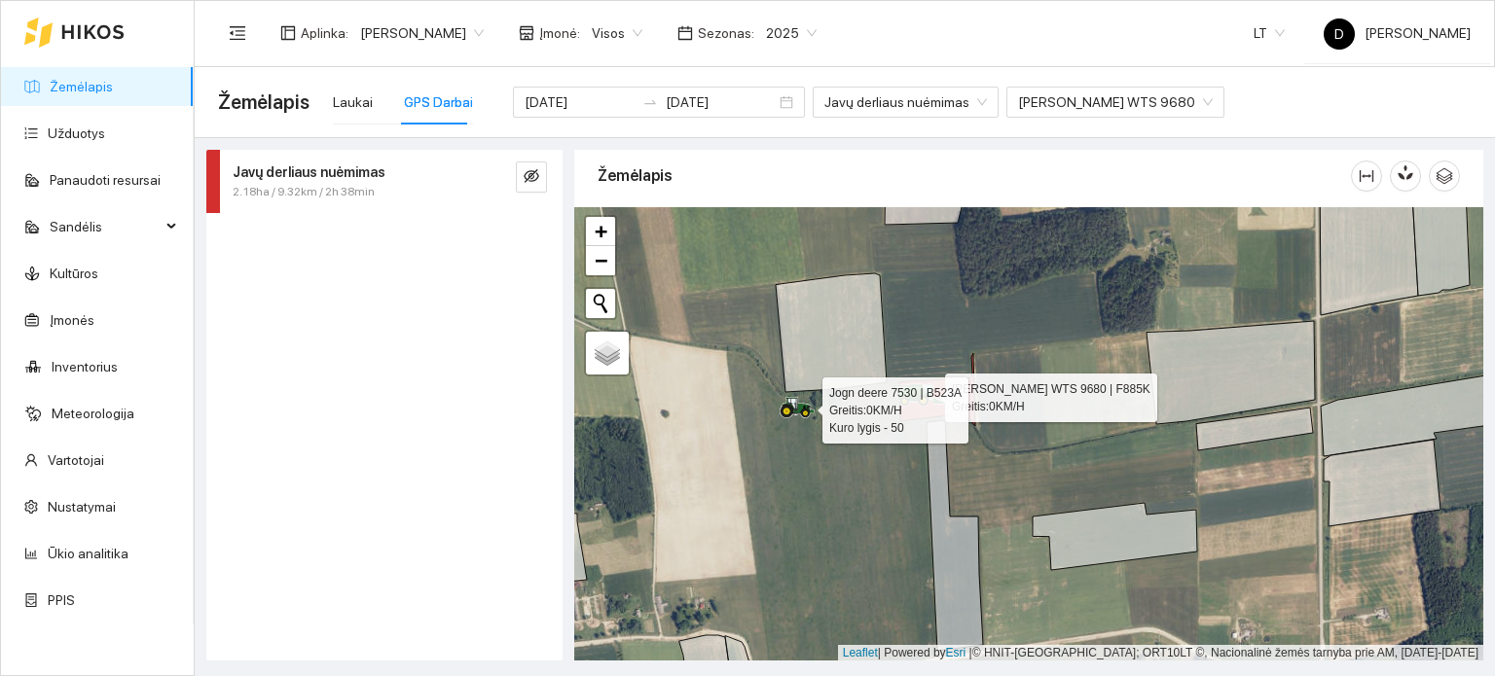
click at [790, 403] on icon at bounding box center [798, 405] width 33 height 16
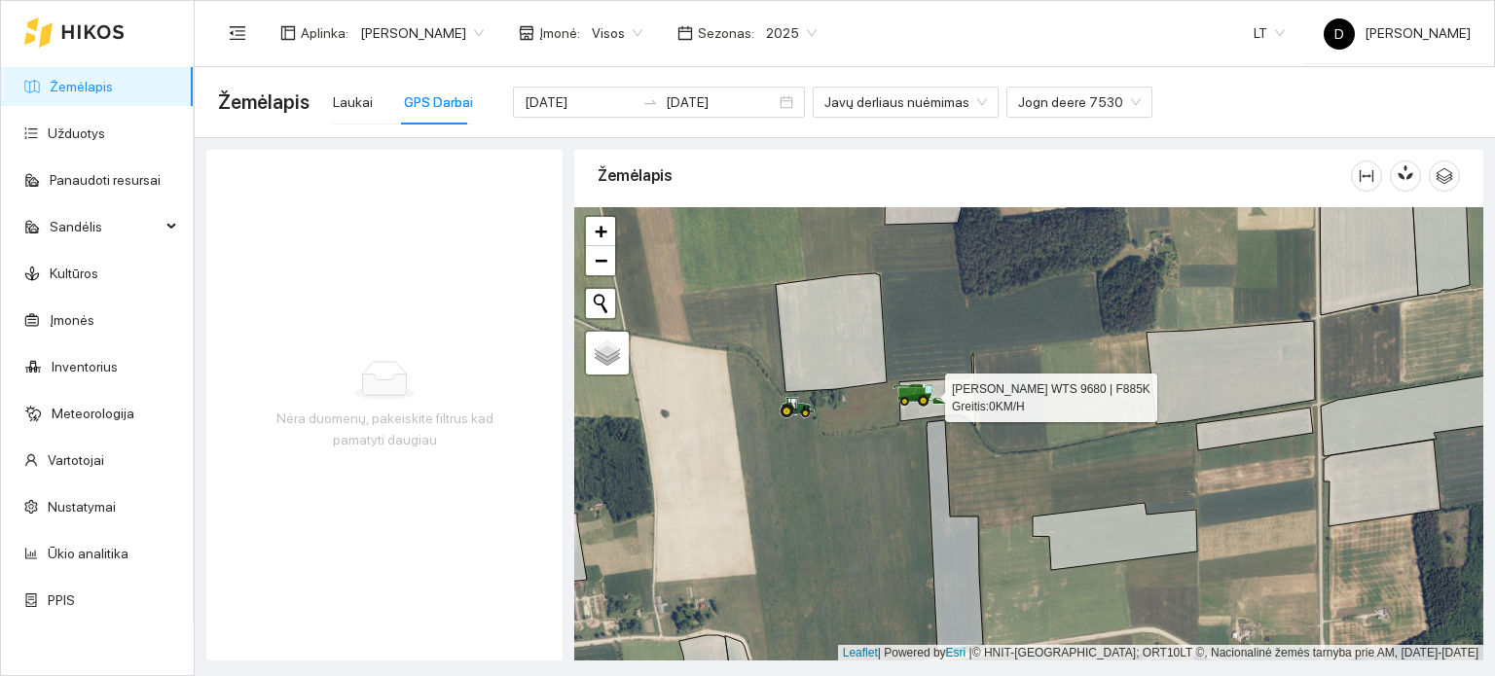
click at [909, 391] on icon at bounding box center [911, 390] width 22 height 3
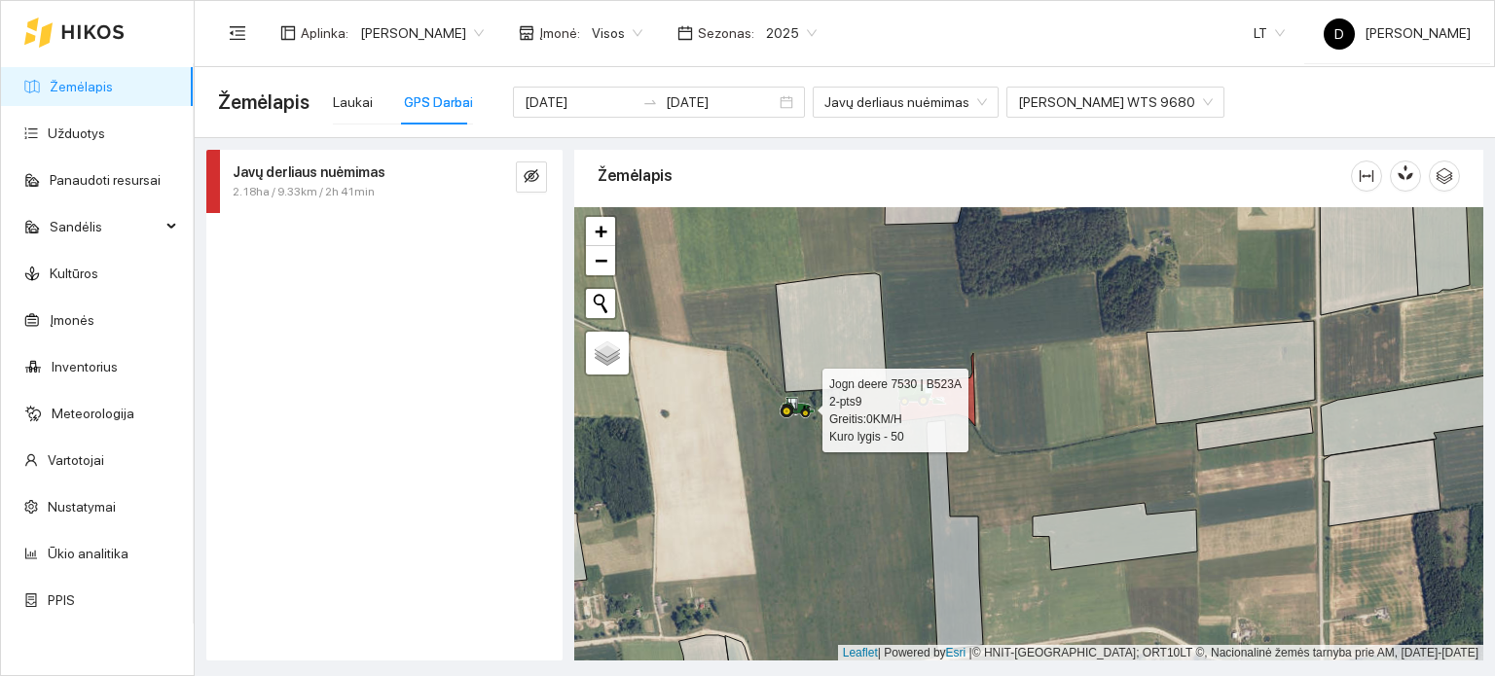
click at [801, 404] on icon at bounding box center [798, 405] width 33 height 16
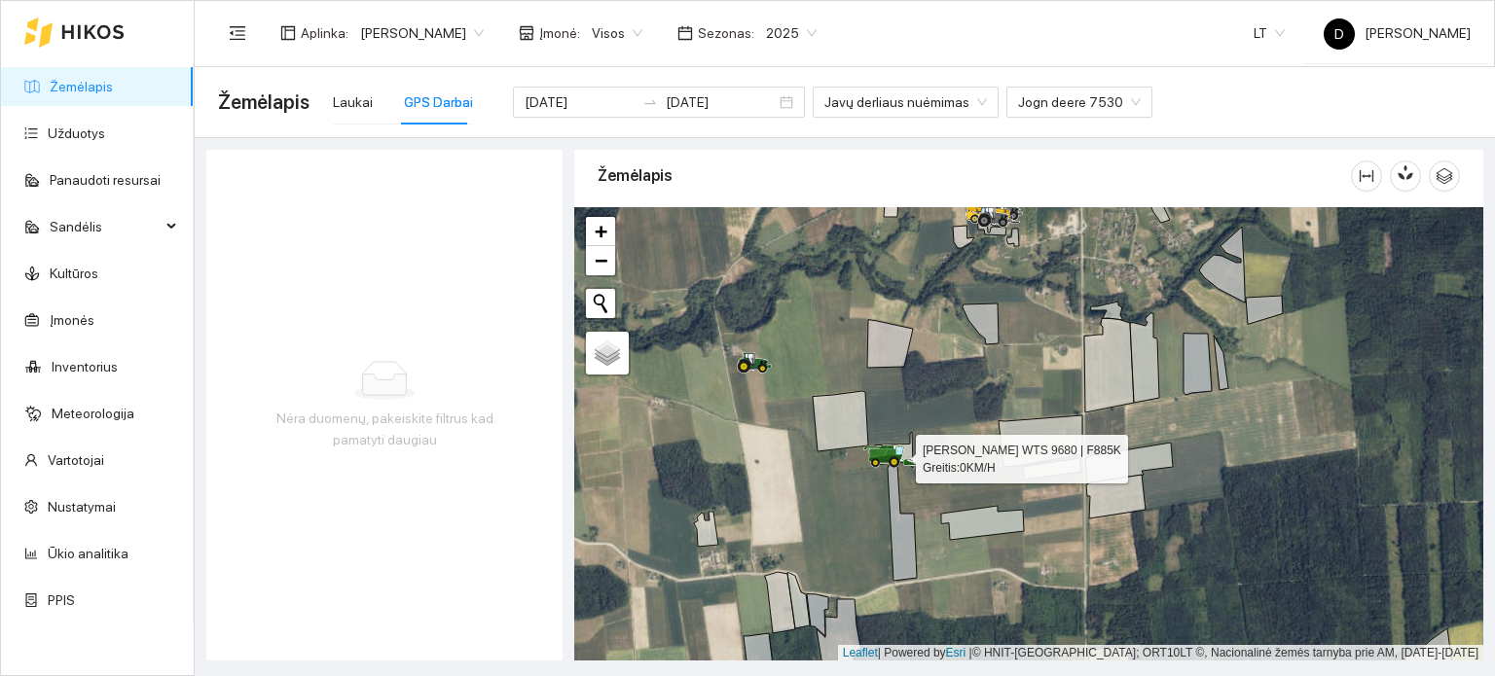
click at [880, 450] on icon at bounding box center [879, 454] width 18 height 11
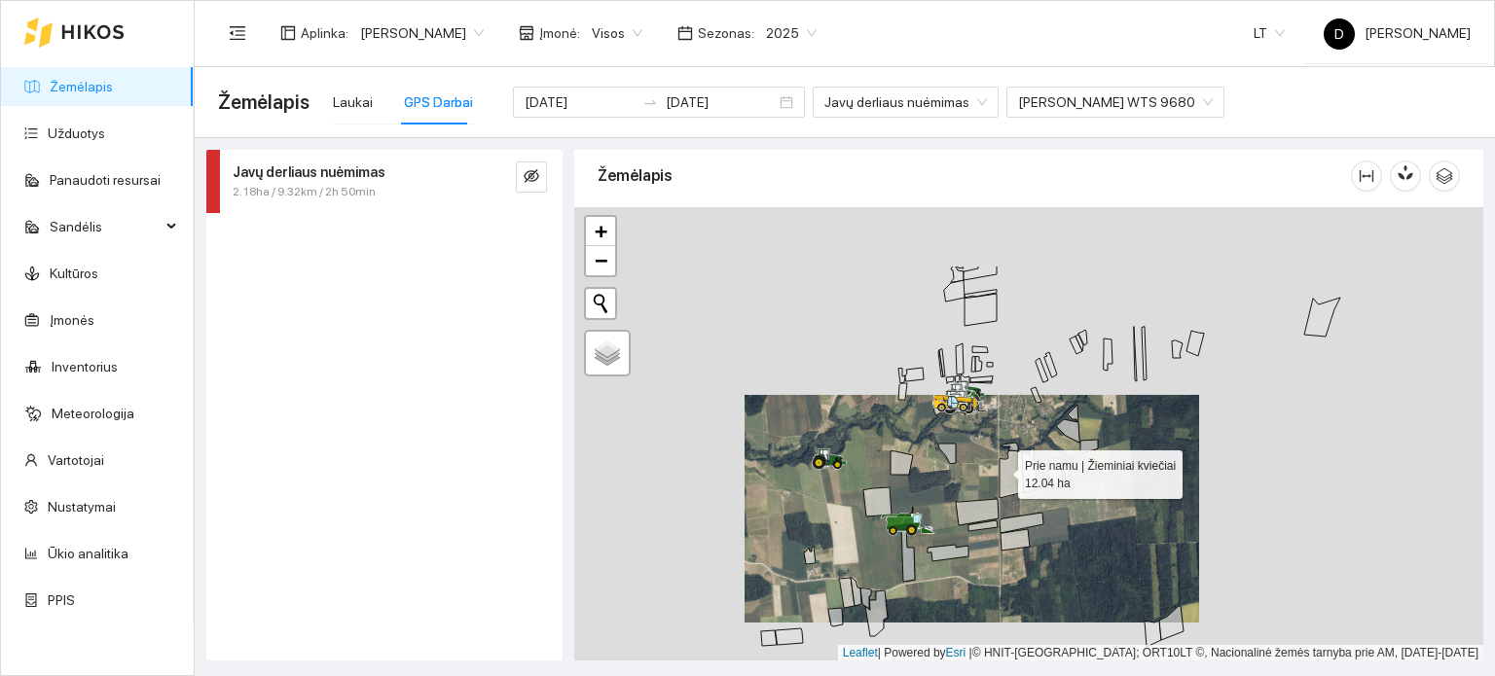
drag, startPoint x: 1012, startPoint y: 436, endPoint x: 998, endPoint y: 532, distance: 97.5
click at [1004, 498] on icon at bounding box center [1012, 475] width 24 height 48
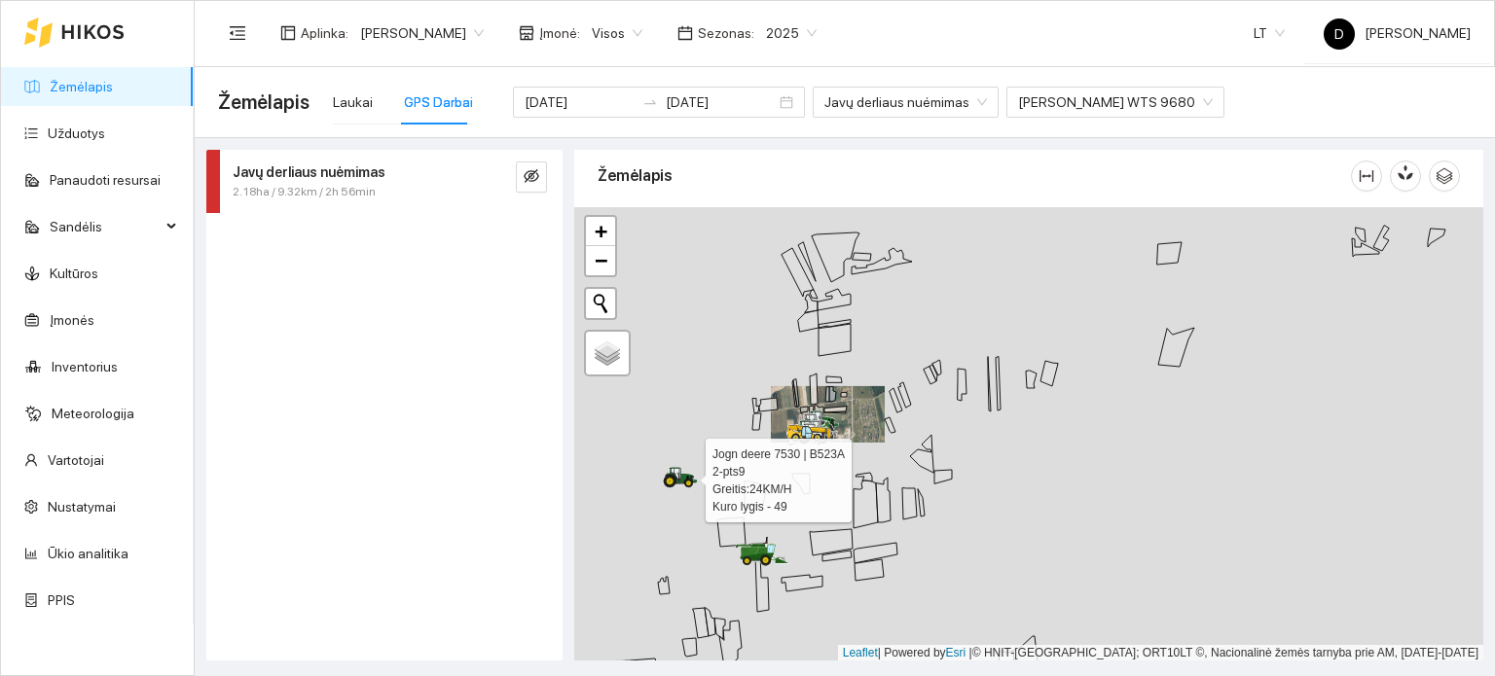
click at [683, 485] on icon at bounding box center [680, 477] width 35 height 21
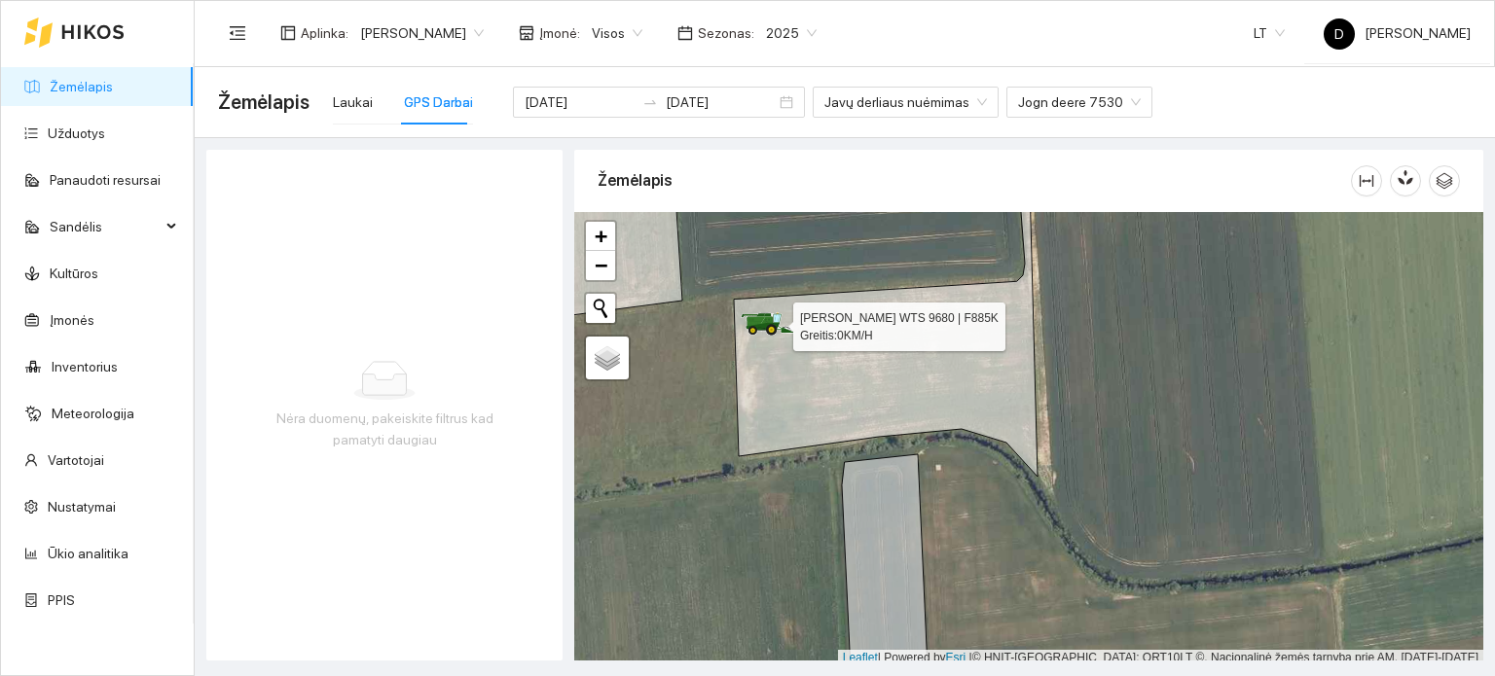
scroll to position [5, 0]
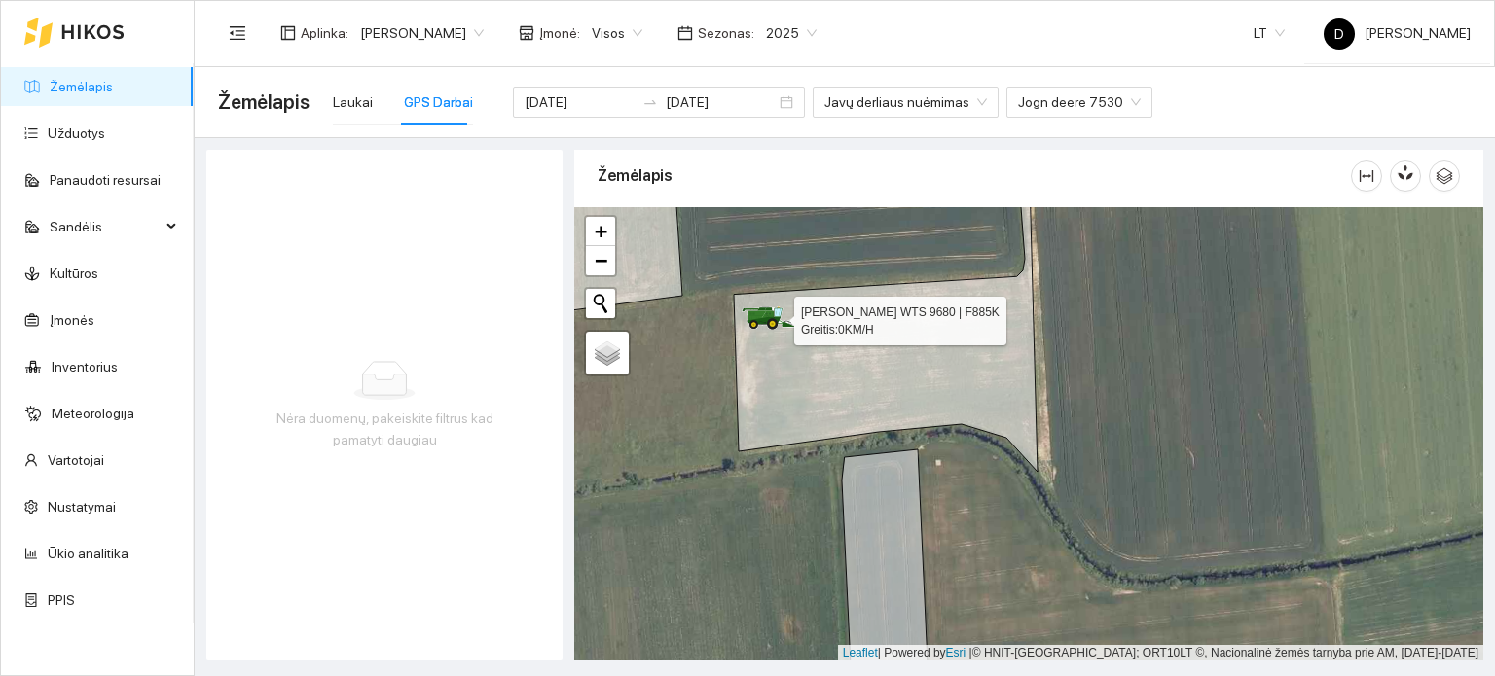
click at [767, 324] on icon at bounding box center [769, 318] width 55 height 23
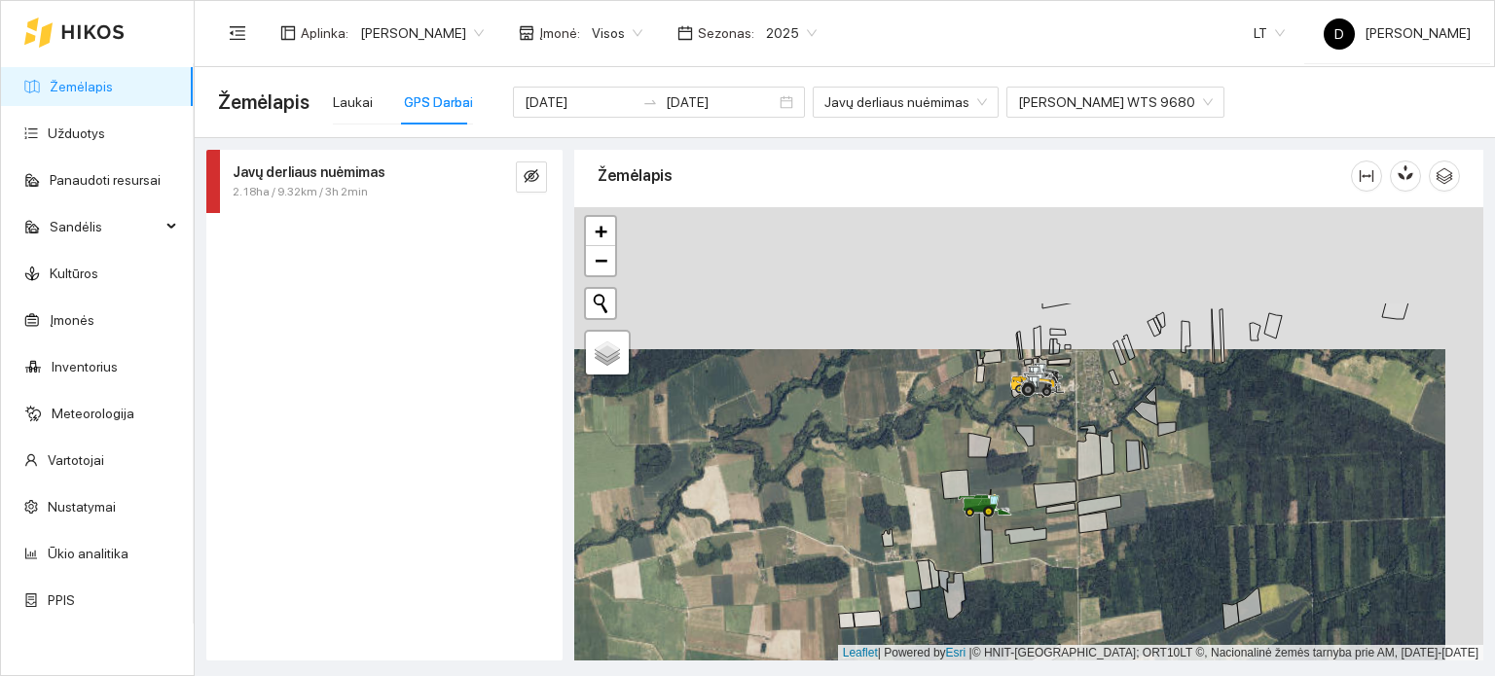
drag, startPoint x: 1078, startPoint y: 289, endPoint x: 1033, endPoint y: 465, distance: 182.0
click at [1033, 465] on div at bounding box center [1028, 434] width 909 height 455
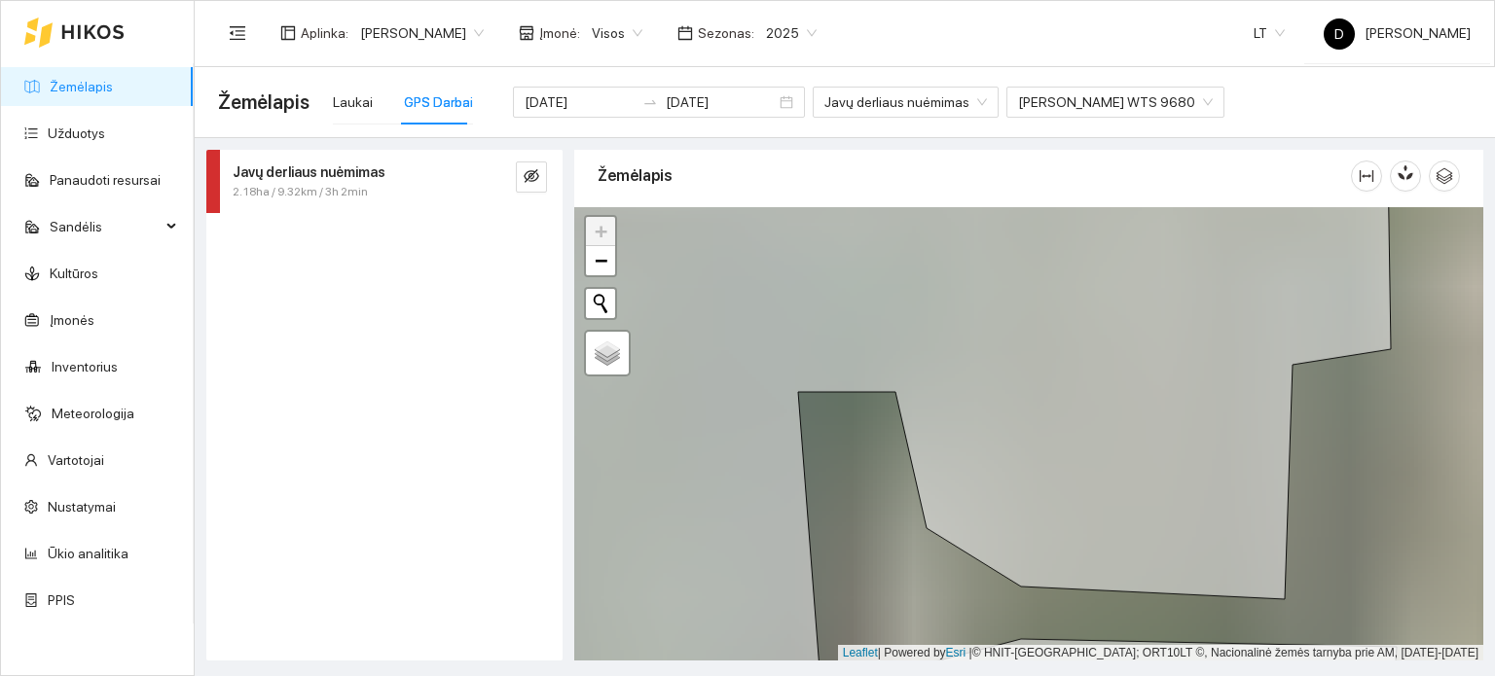
drag, startPoint x: 999, startPoint y: 321, endPoint x: 1107, endPoint y: 510, distance: 217.5
click at [1244, 663] on main "Žemėlapis Laukai GPS Darbai 2025-08-11 2025-08-11 Javų derliaus nuėmimas John d…" at bounding box center [845, 371] width 1300 height 609
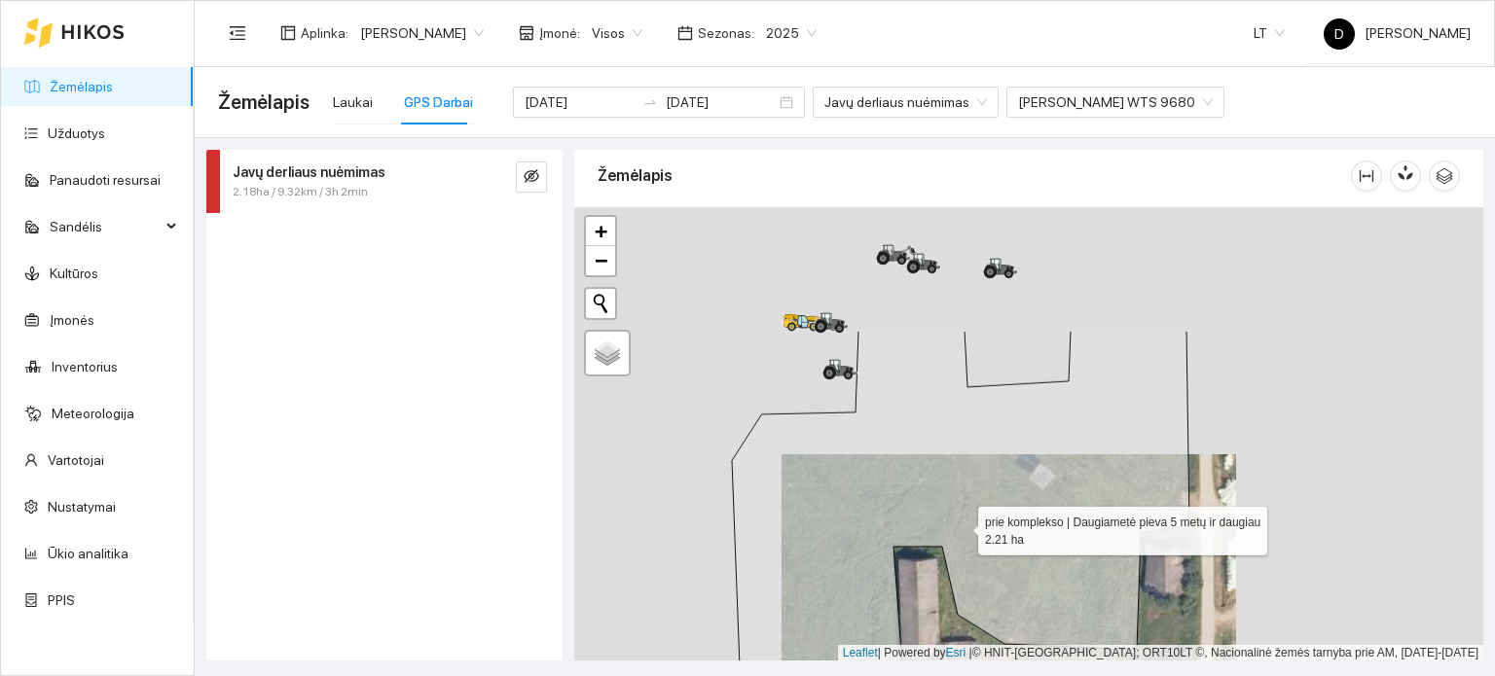
drag, startPoint x: 918, startPoint y: 351, endPoint x: 962, endPoint y: 529, distance: 183.4
click at [962, 529] on icon at bounding box center [962, 567] width 460 height 472
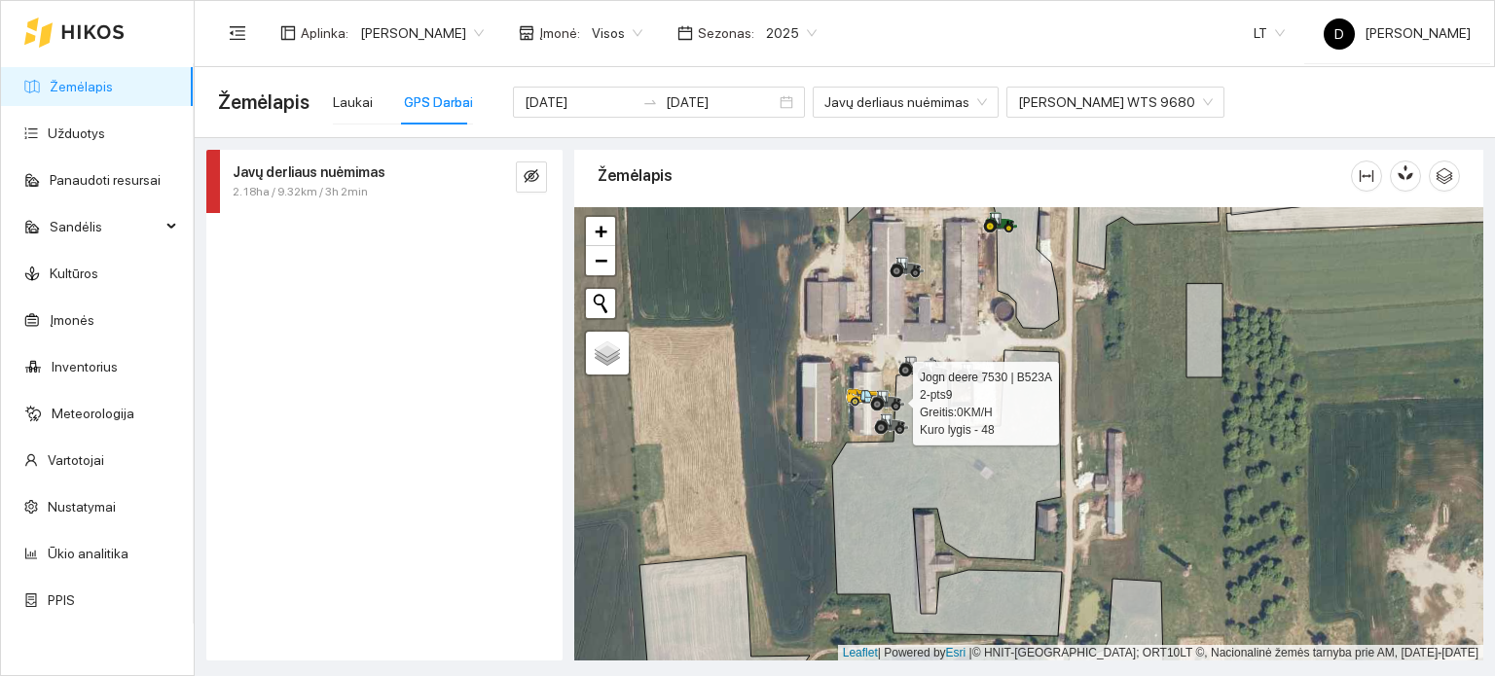
click at [884, 398] on icon at bounding box center [883, 397] width 10 height 13
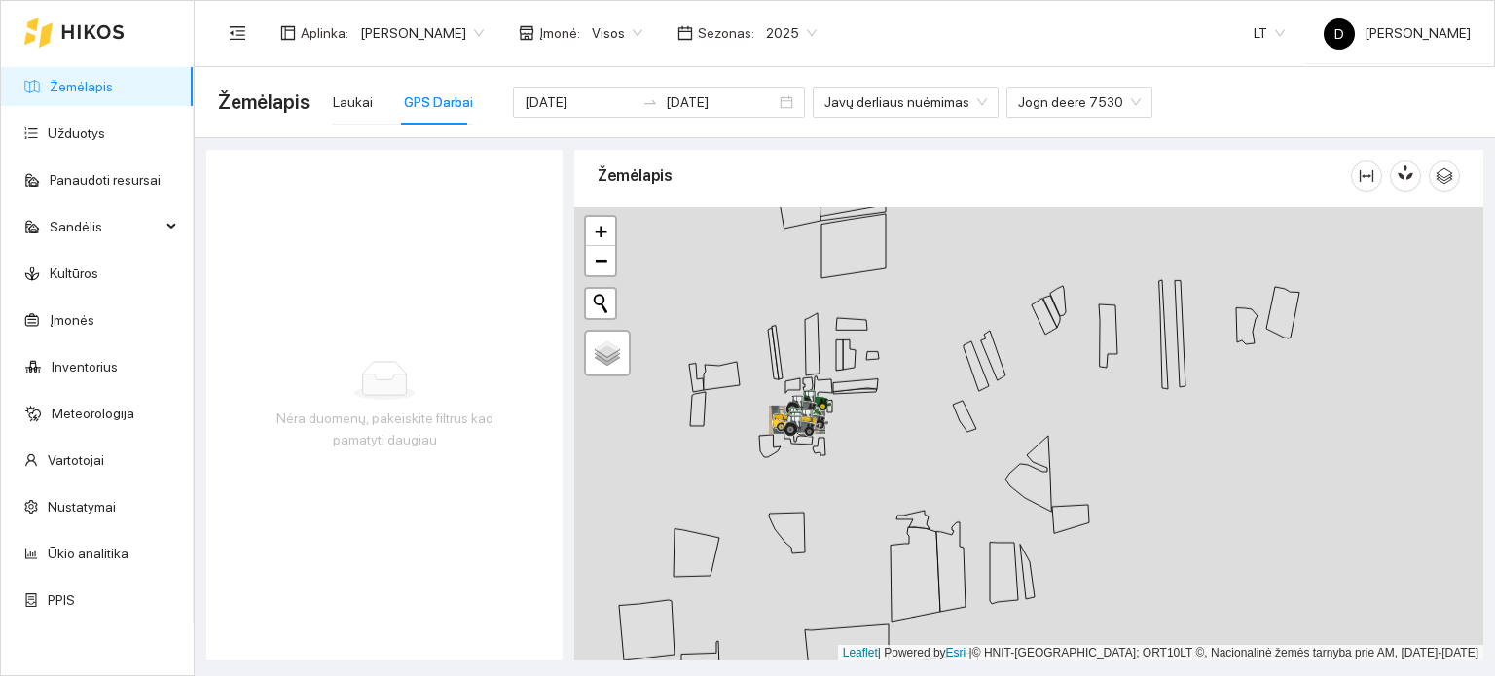
drag, startPoint x: 750, startPoint y: 518, endPoint x: 846, endPoint y: 365, distance: 180.1
click at [844, 367] on div at bounding box center [1028, 434] width 909 height 455
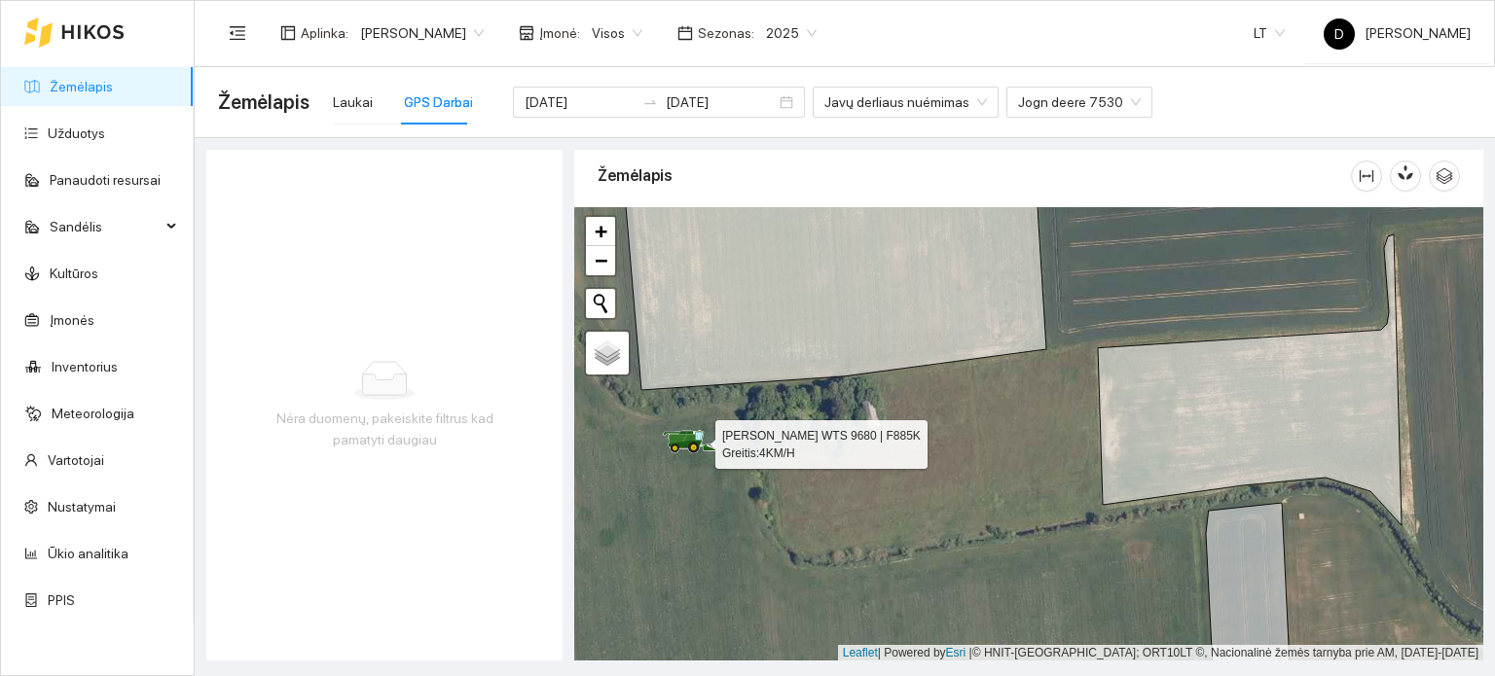
click at [686, 432] on icon at bounding box center [690, 441] width 55 height 23
